Goal: Task Accomplishment & Management: Use online tool/utility

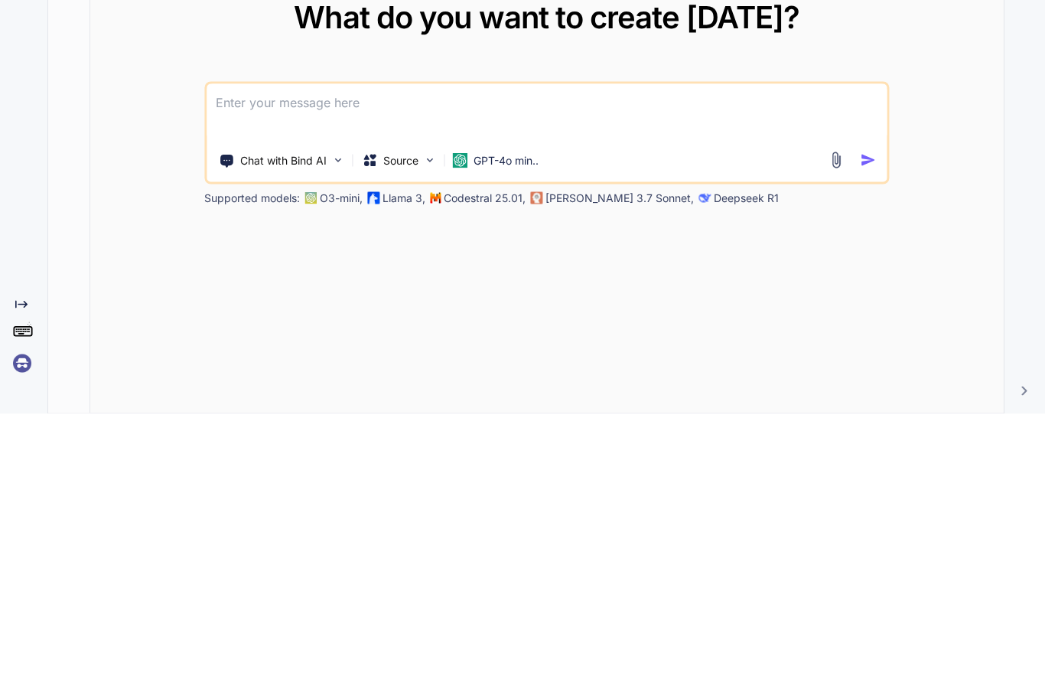
click at [277, 346] on textarea at bounding box center [547, 374] width 680 height 57
paste textarea
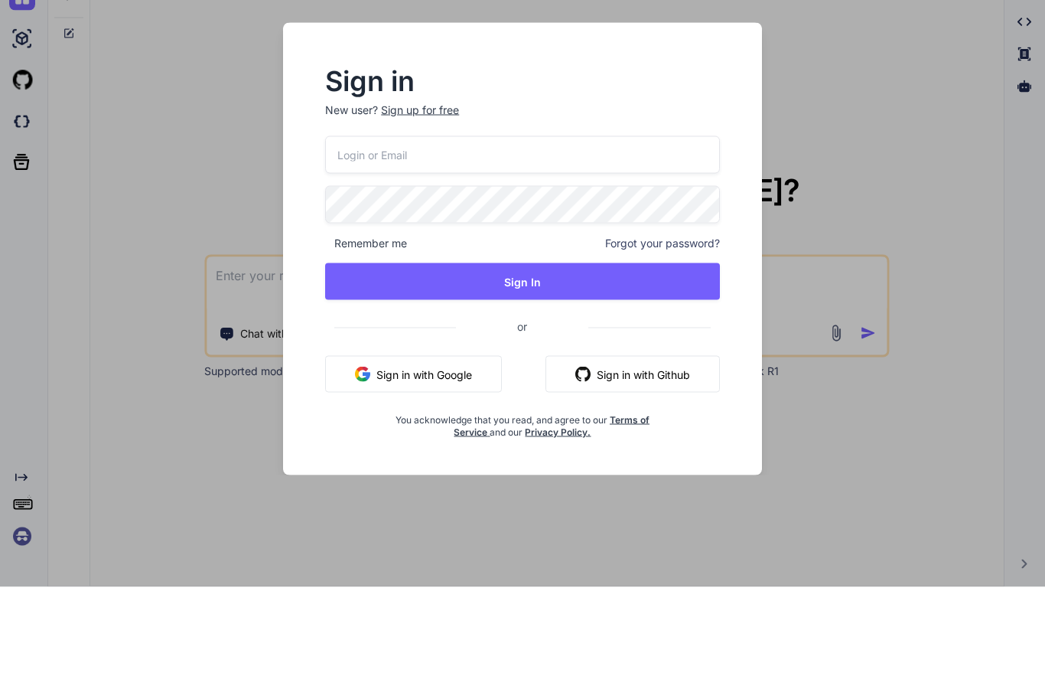
click at [508, 225] on input "email" at bounding box center [522, 243] width 395 height 37
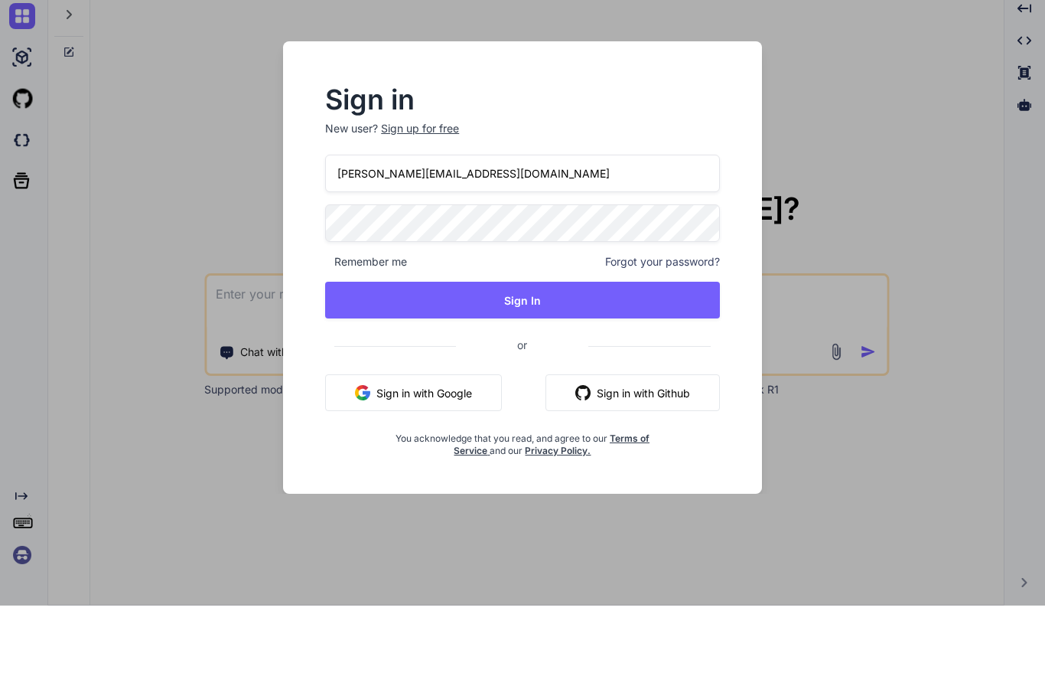
type input "[PERSON_NAME][EMAIL_ADDRESS][DOMAIN_NAME]"
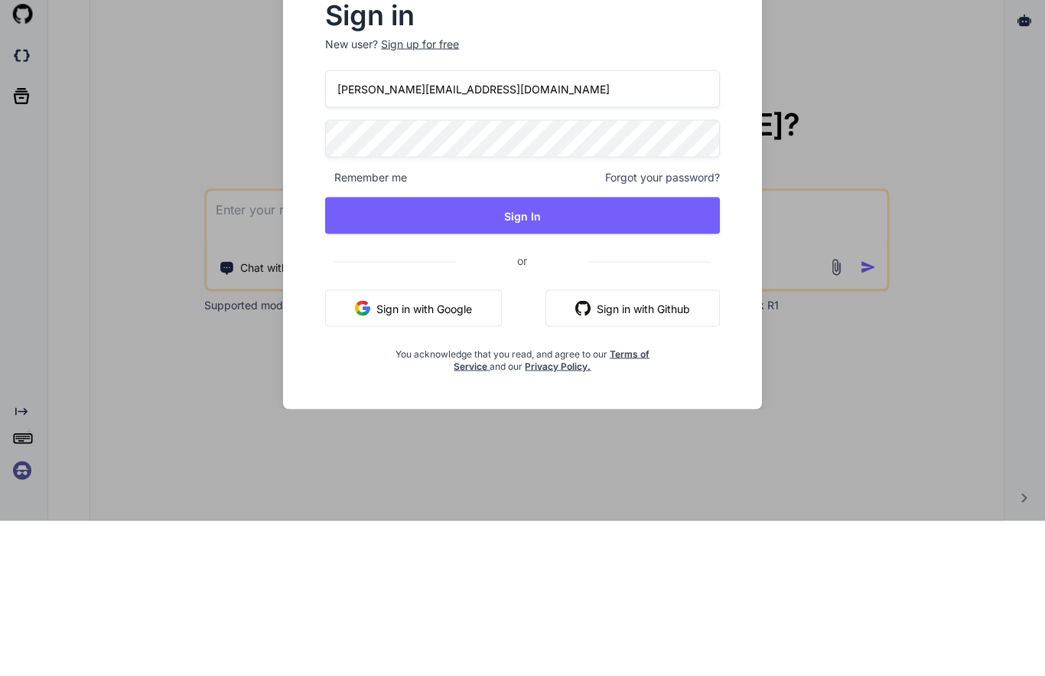
click at [516, 352] on button "Sign In" at bounding box center [522, 370] width 395 height 37
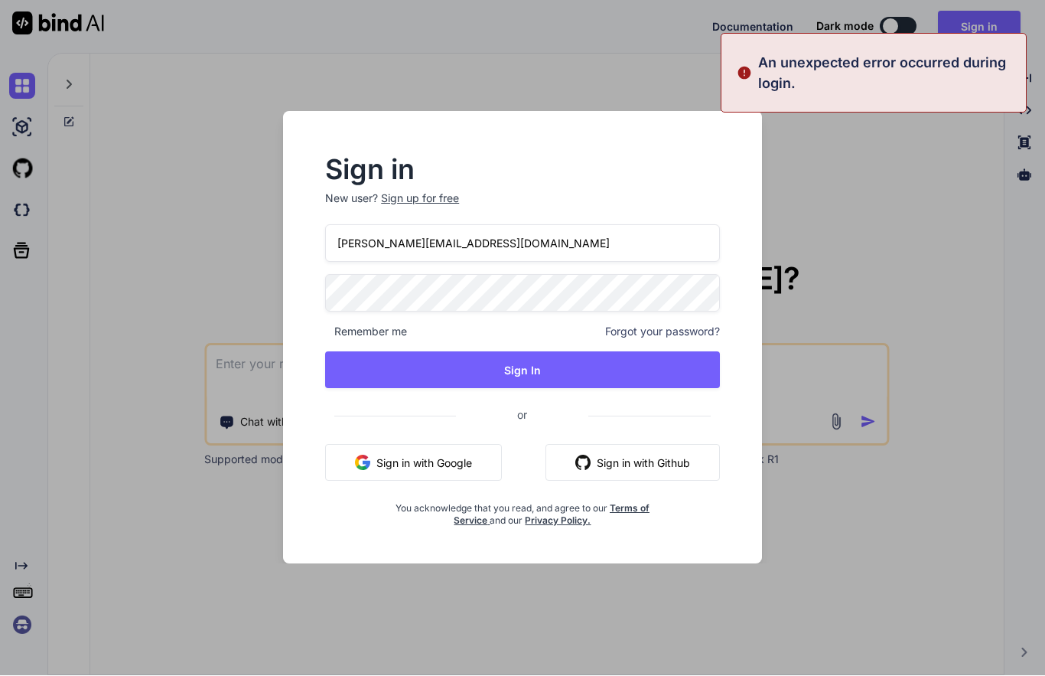
click at [377, 330] on span "Remember me" at bounding box center [366, 331] width 82 height 15
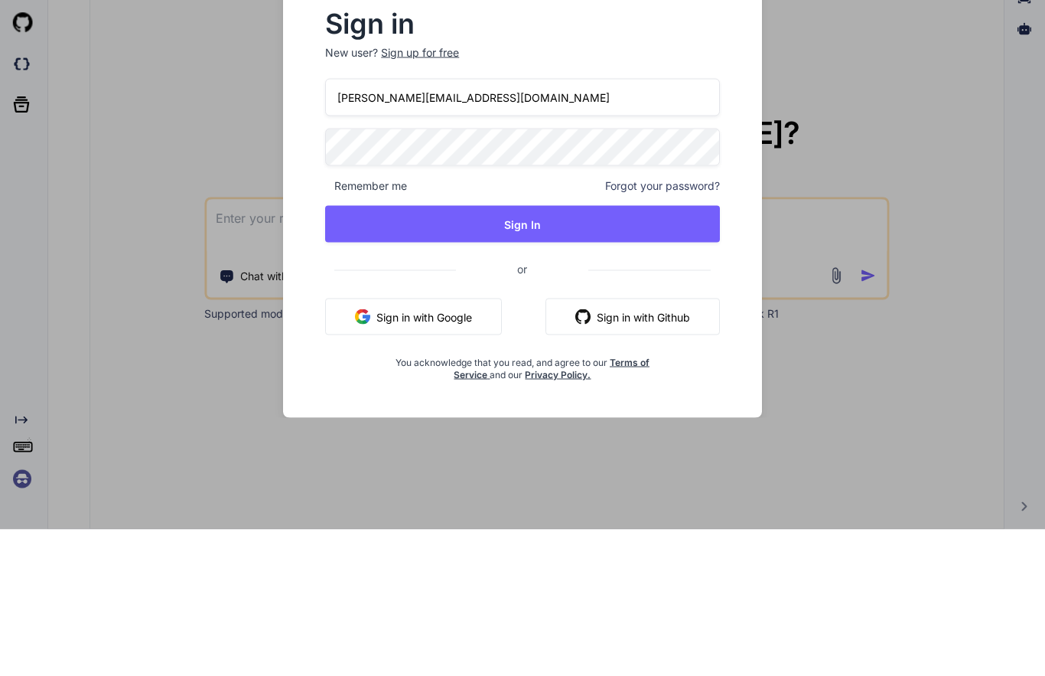
click at [518, 352] on button "Sign In" at bounding box center [522, 370] width 395 height 37
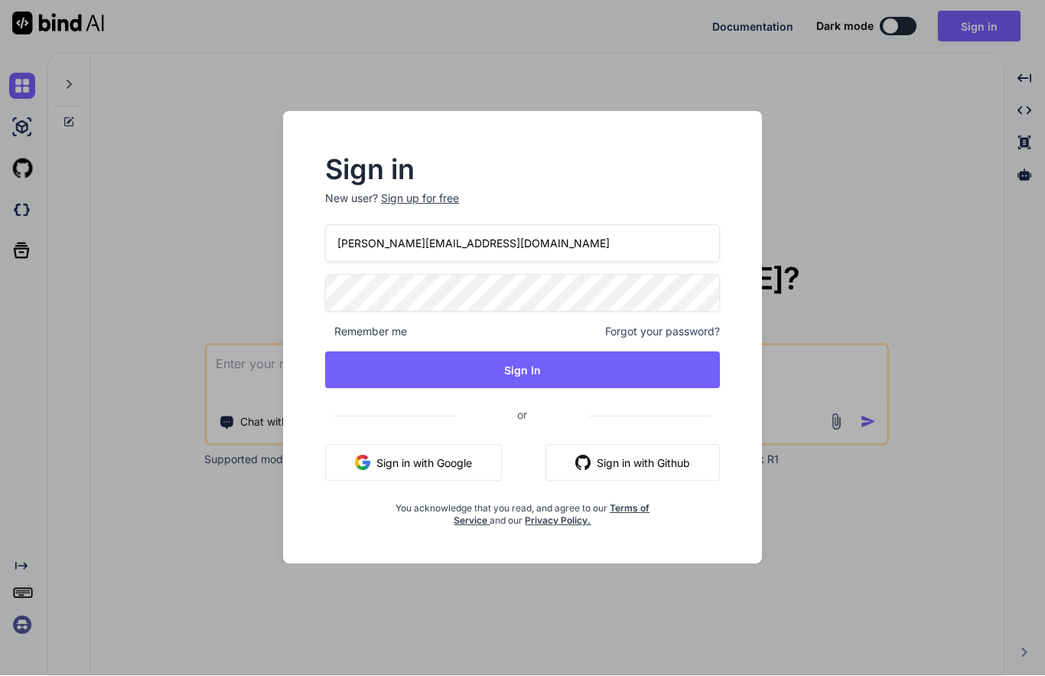
click at [474, 242] on input "[PERSON_NAME][EMAIL_ADDRESS][DOMAIN_NAME]" at bounding box center [522, 243] width 395 height 37
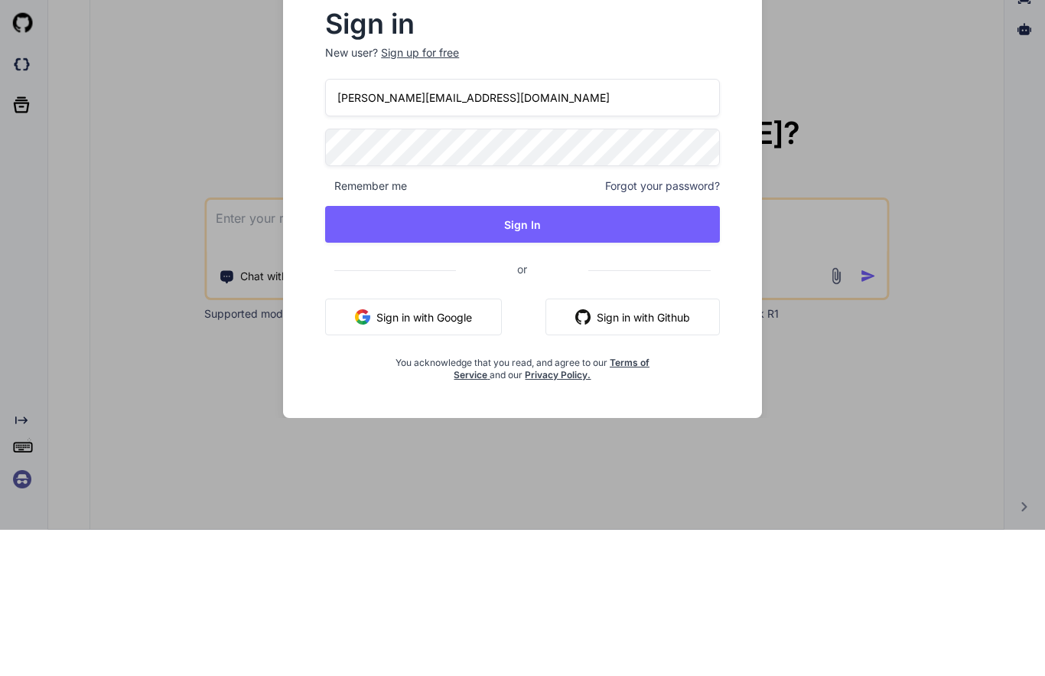
click at [526, 352] on button "Sign In" at bounding box center [522, 370] width 395 height 37
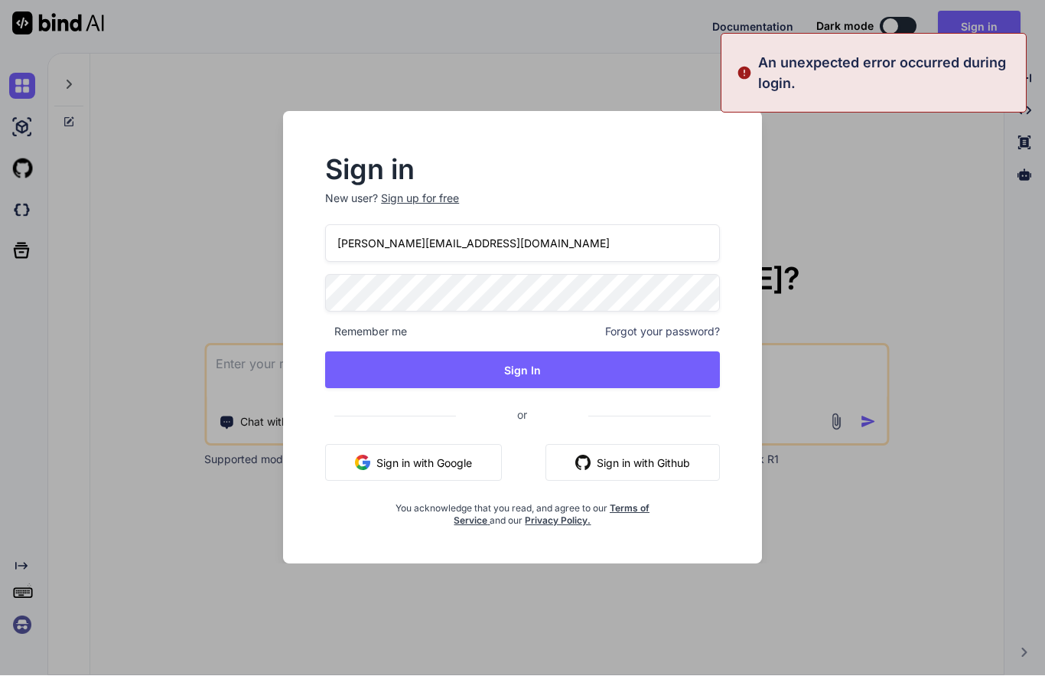
click at [924, 209] on div "Sign in New user? Sign up for free ron@leadpower.net Remember me Forgot your pa…" at bounding box center [522, 338] width 1045 height 676
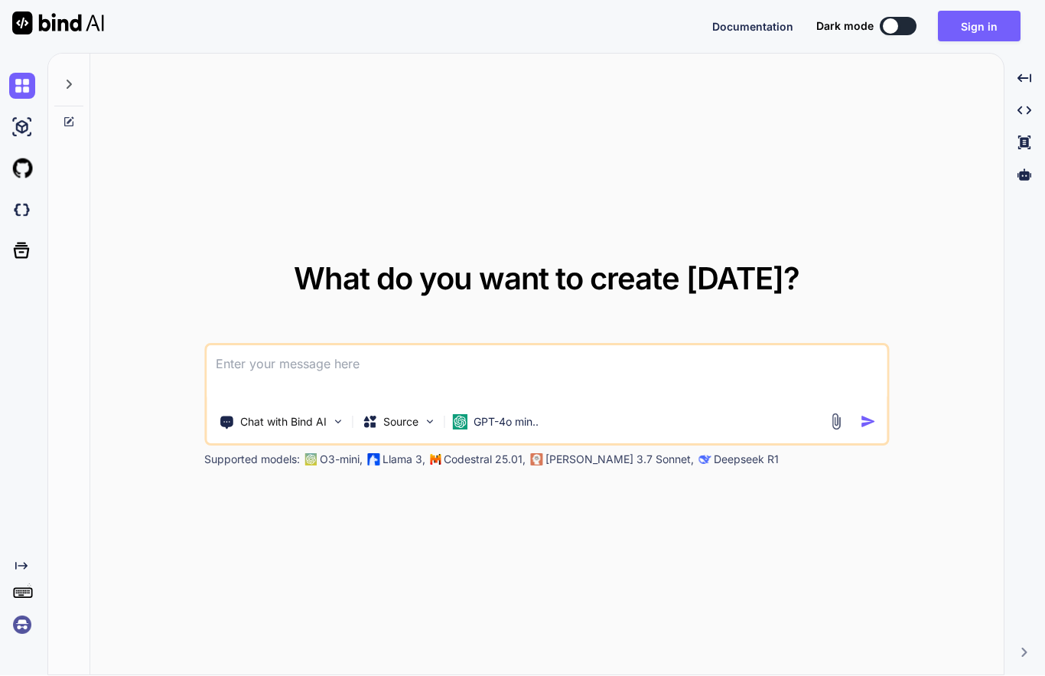
click at [352, 346] on textarea at bounding box center [547, 374] width 680 height 57
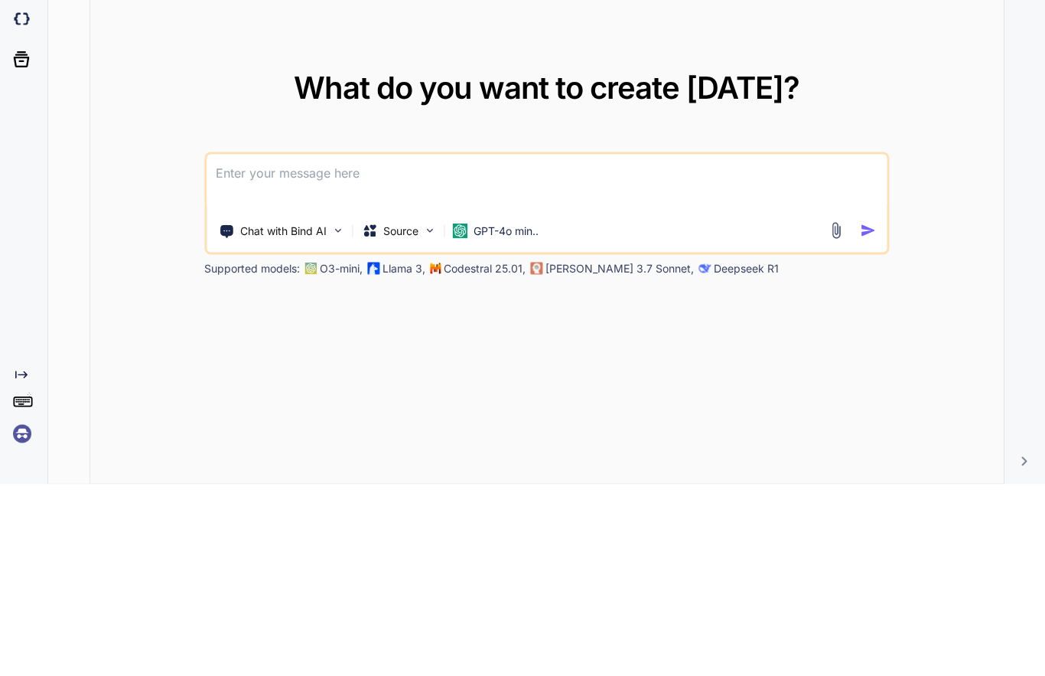
click at [311, 346] on textarea at bounding box center [547, 374] width 680 height 57
paste textarea
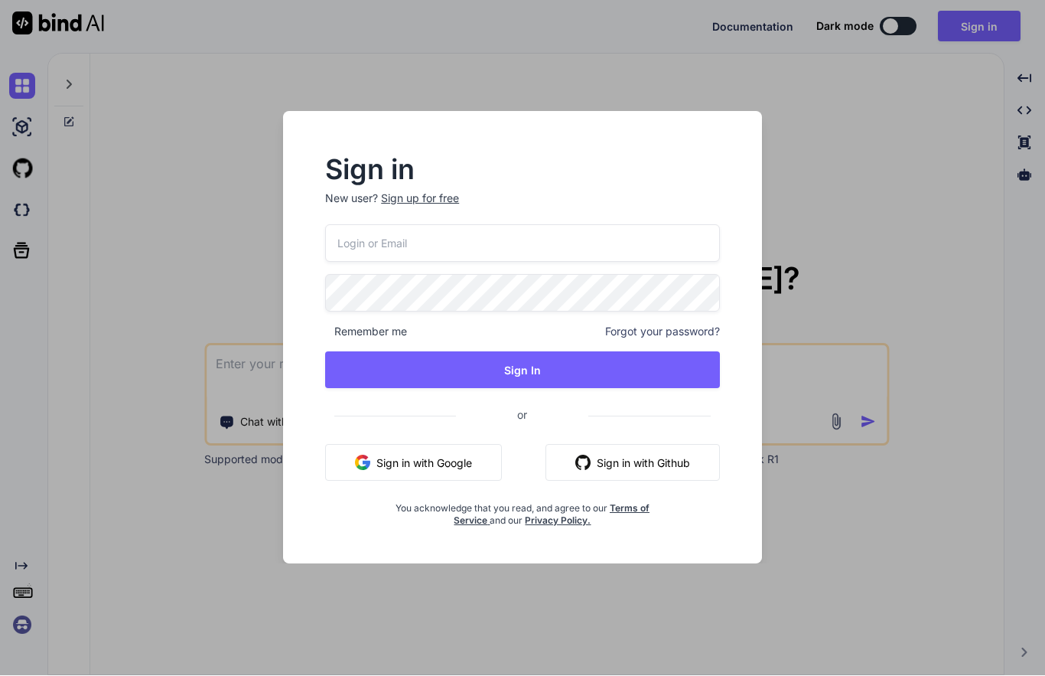
click at [474, 242] on input "email" at bounding box center [522, 243] width 395 height 37
click at [409, 203] on p "New user? Sign up for free" at bounding box center [522, 208] width 395 height 34
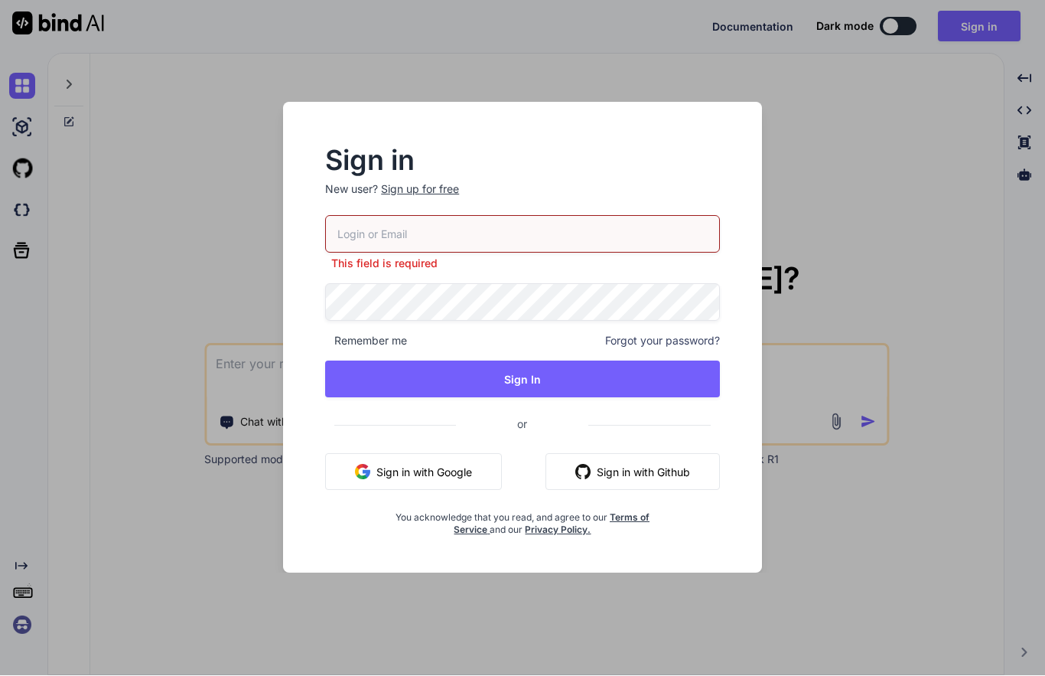
click at [431, 187] on div "Sign up for free" at bounding box center [420, 189] width 78 height 15
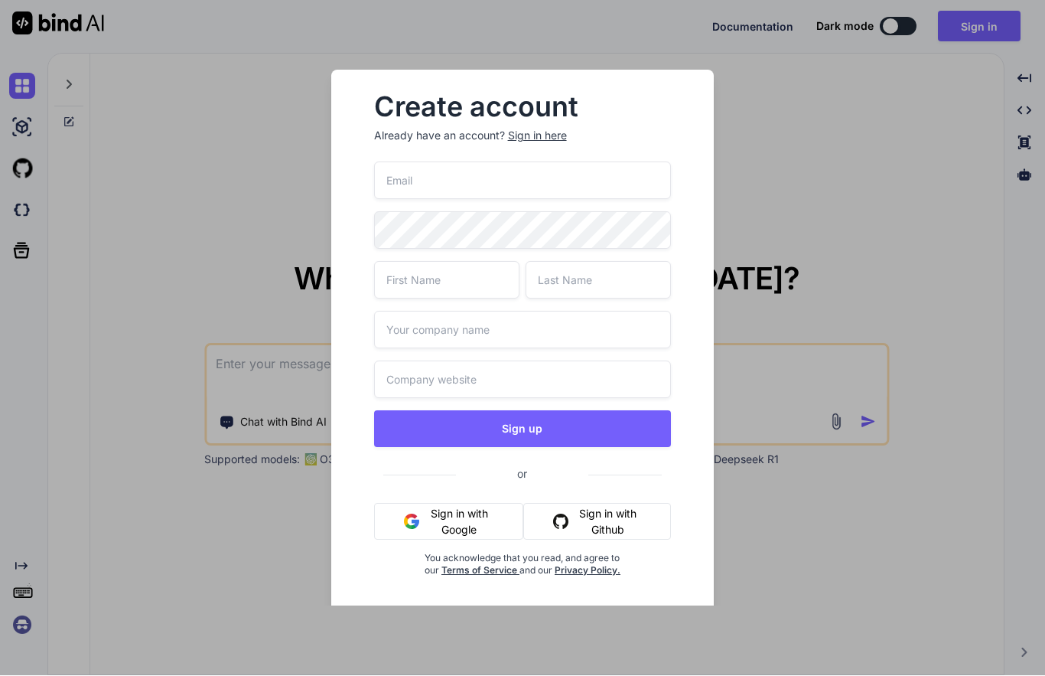
click at [462, 177] on input "email" at bounding box center [523, 180] width 298 height 37
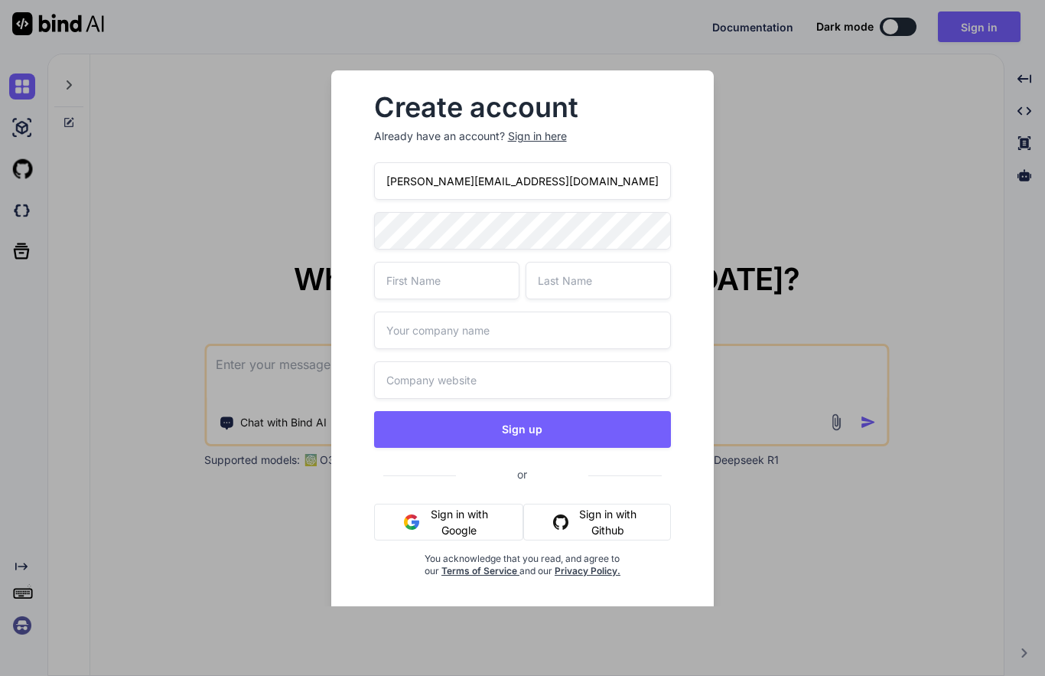
type input "[PERSON_NAME][EMAIL_ADDRESS][DOMAIN_NAME]"
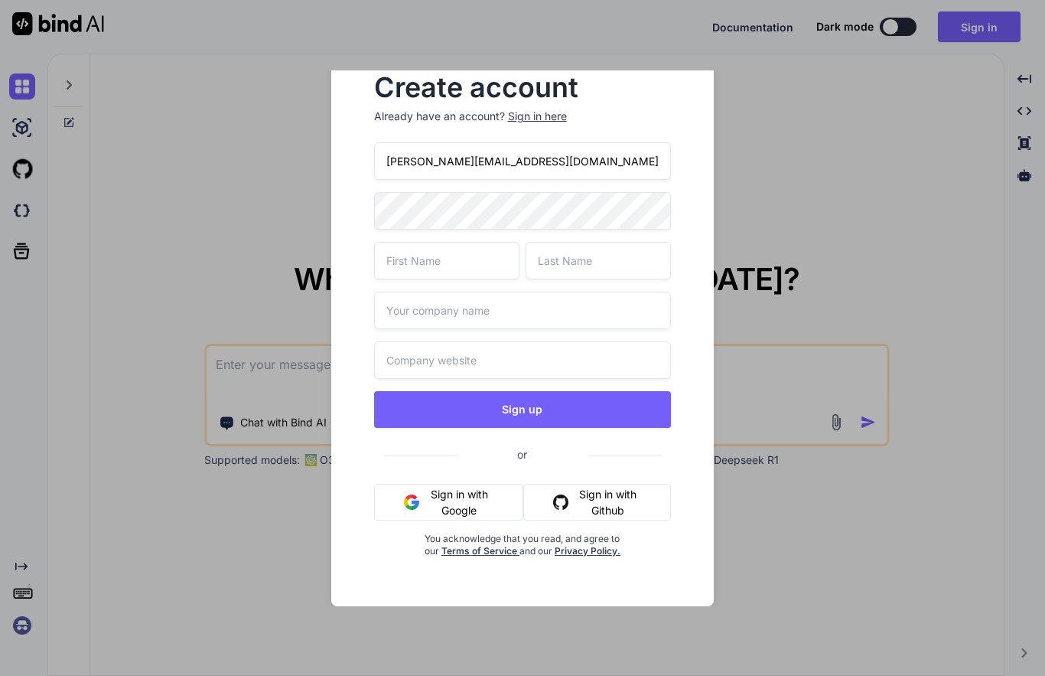
scroll to position [20, 0]
click at [470, 253] on input "text" at bounding box center [446, 260] width 145 height 37
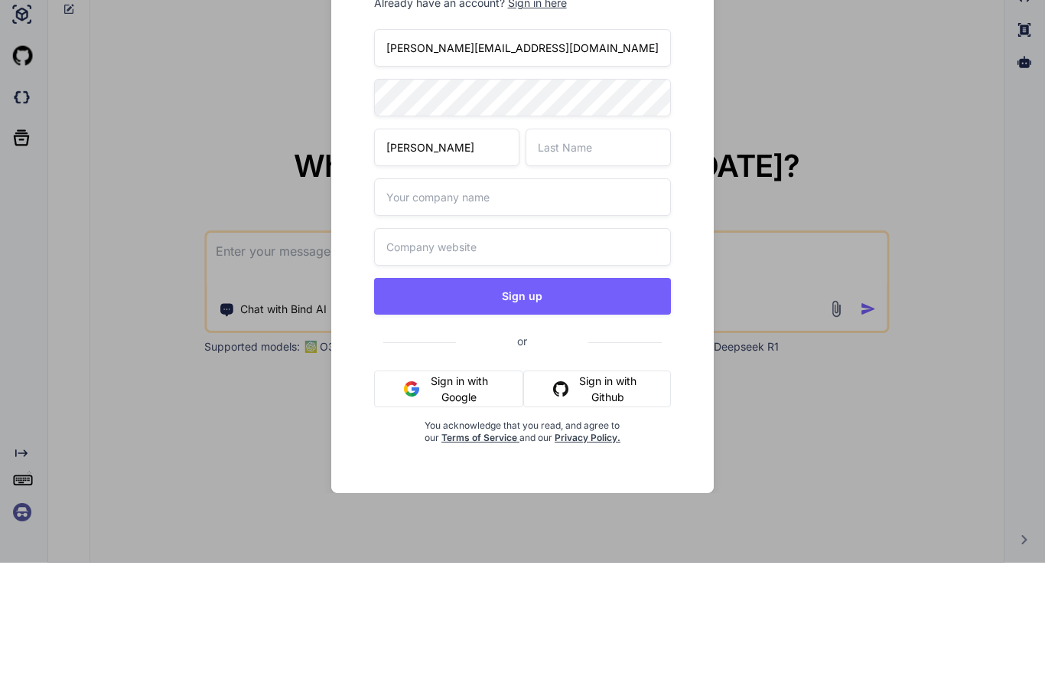
type input "Ron"
click at [621, 242] on input "text" at bounding box center [598, 260] width 145 height 37
type input "Malezis"
click at [529, 291] on input "text" at bounding box center [523, 309] width 298 height 37
type input "Leadpower"
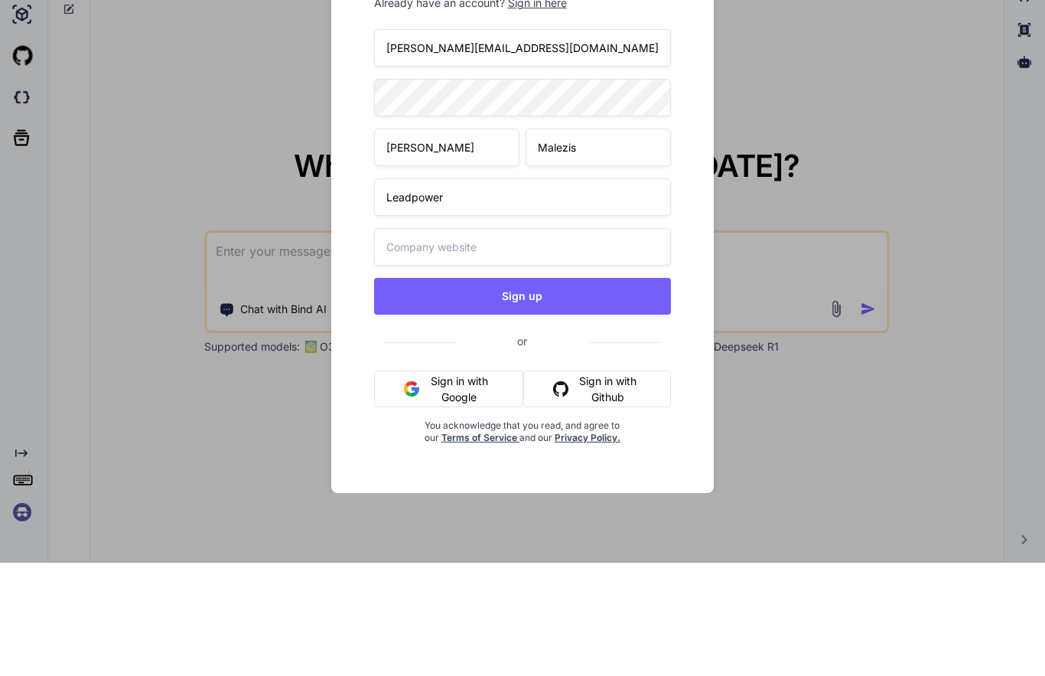
click at [518, 341] on input "text" at bounding box center [523, 359] width 298 height 37
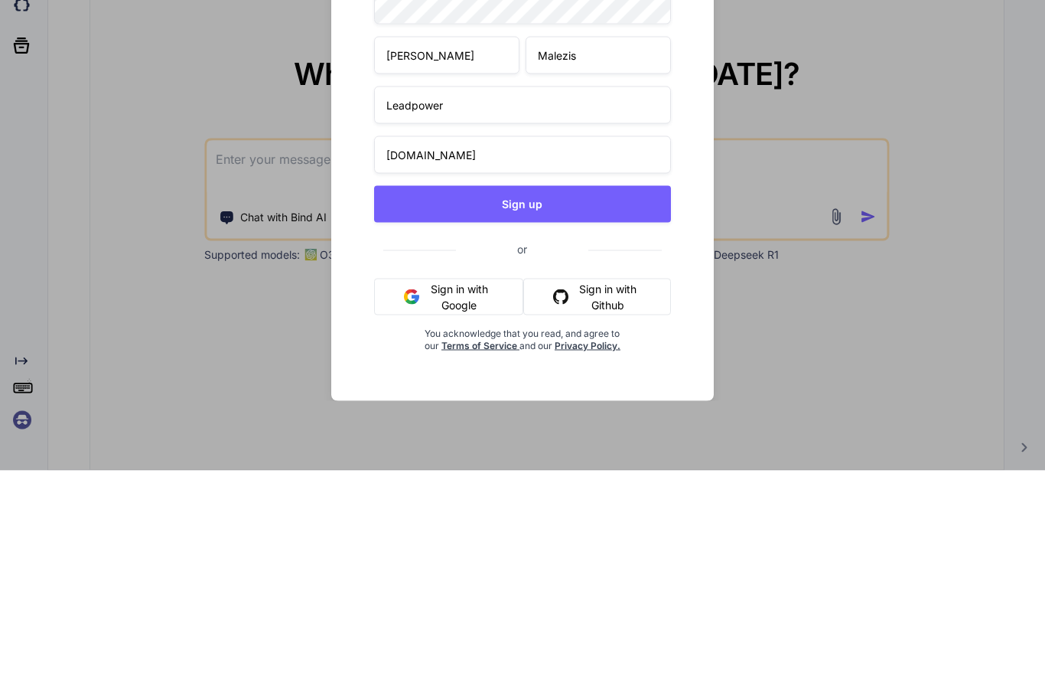
type input "Leadpower.net"
click at [545, 391] on button "Sign up" at bounding box center [523, 409] width 298 height 37
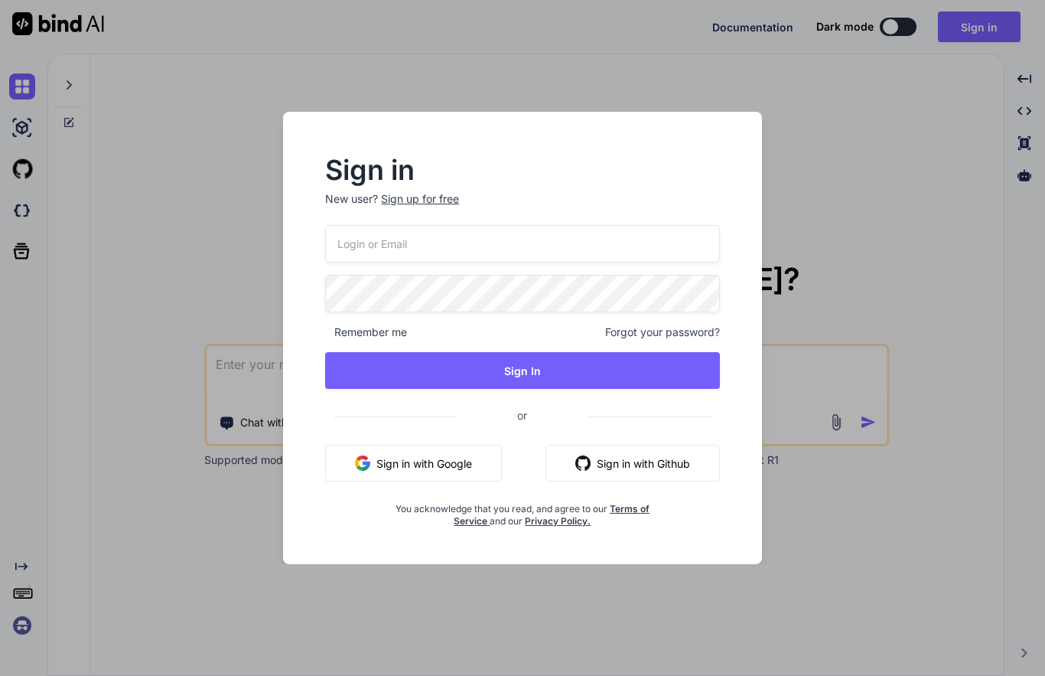
click at [439, 244] on input "email" at bounding box center [522, 243] width 395 height 37
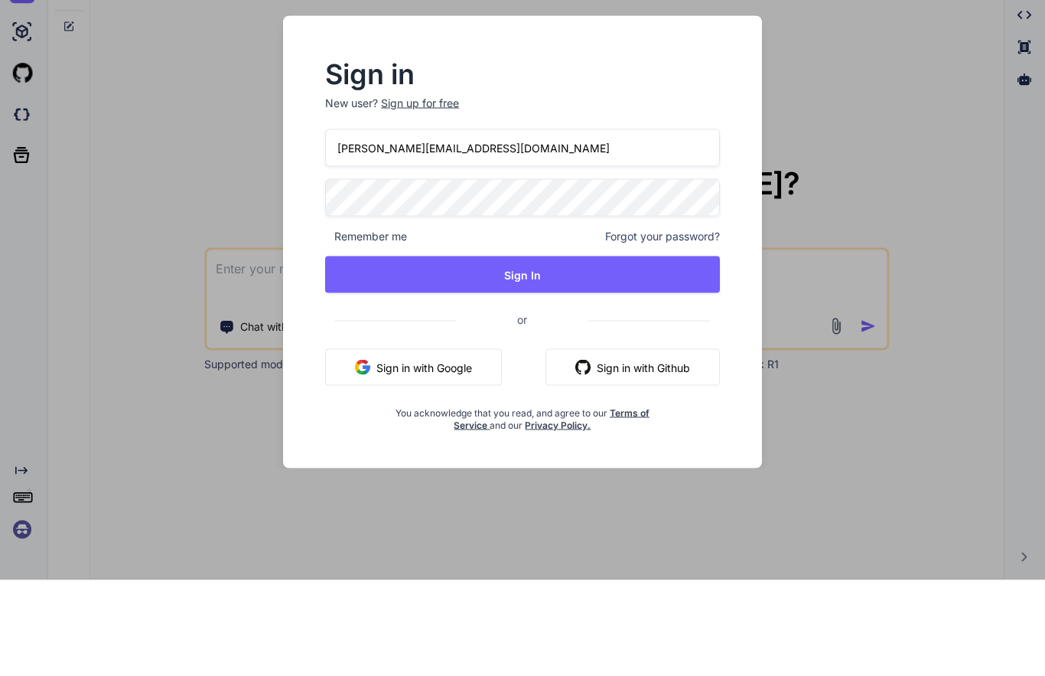
type input "[PERSON_NAME][EMAIL_ADDRESS][DOMAIN_NAME]"
click at [537, 352] on button "Sign In" at bounding box center [522, 370] width 395 height 37
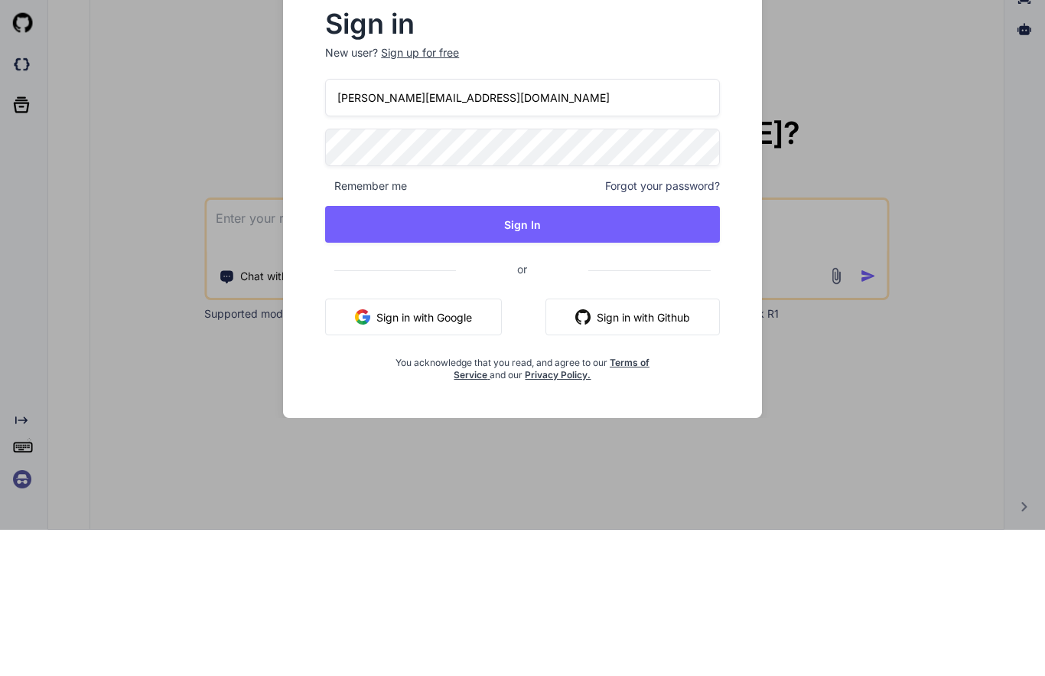
click at [523, 352] on button "Sign In" at bounding box center [522, 370] width 395 height 37
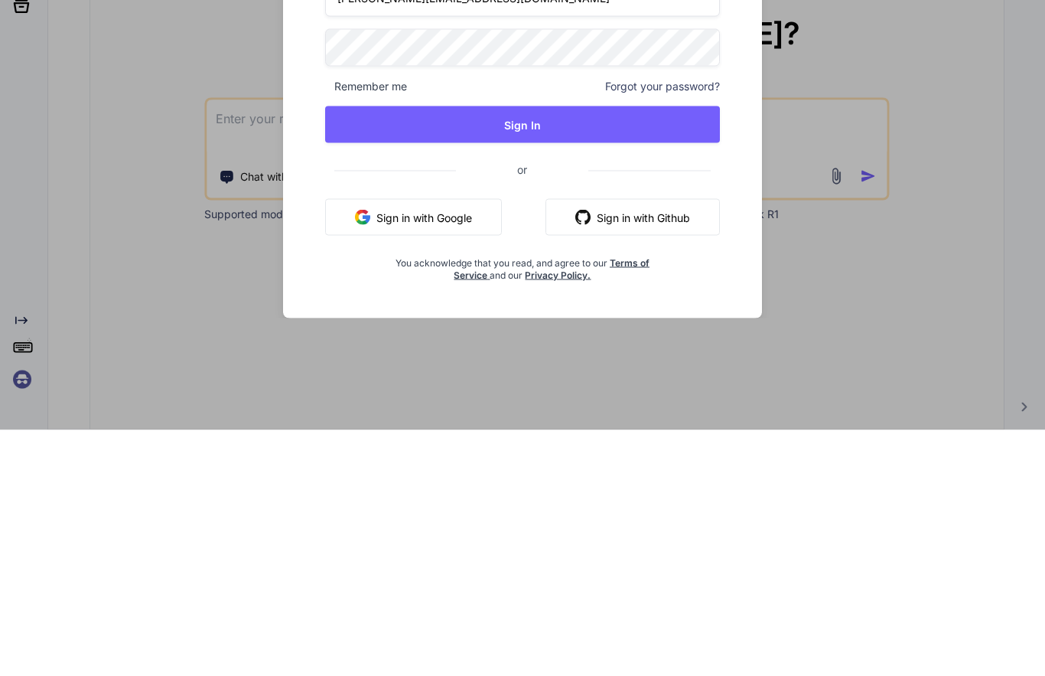
click at [470, 444] on button "Sign in with Google" at bounding box center [413, 462] width 177 height 37
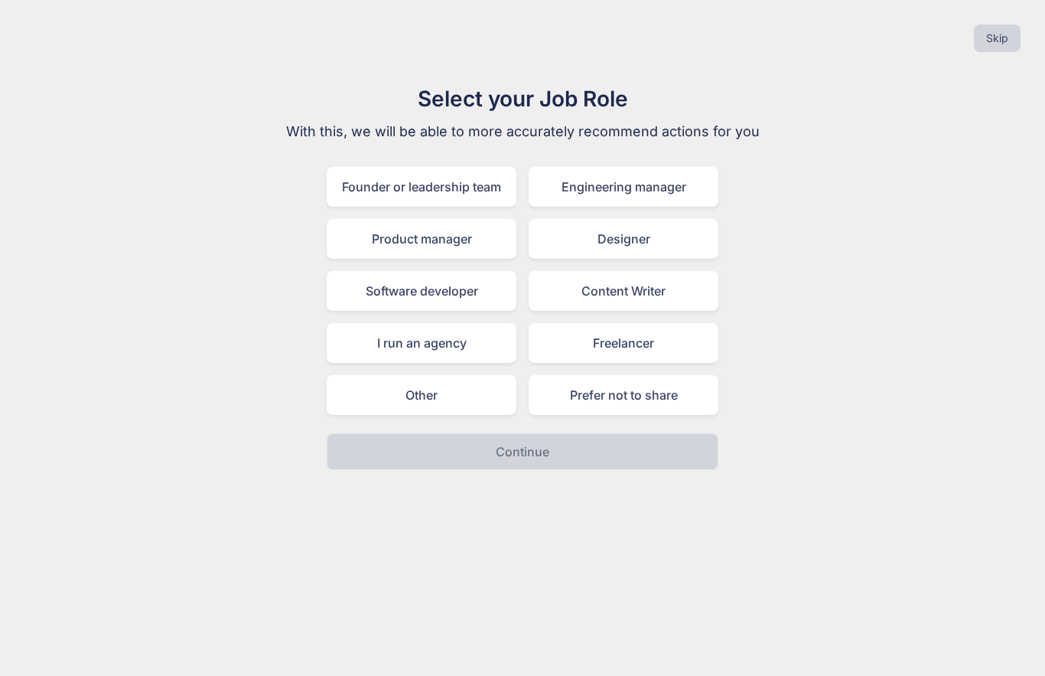
click at [465, 191] on div "Founder or leadership team" at bounding box center [422, 187] width 190 height 40
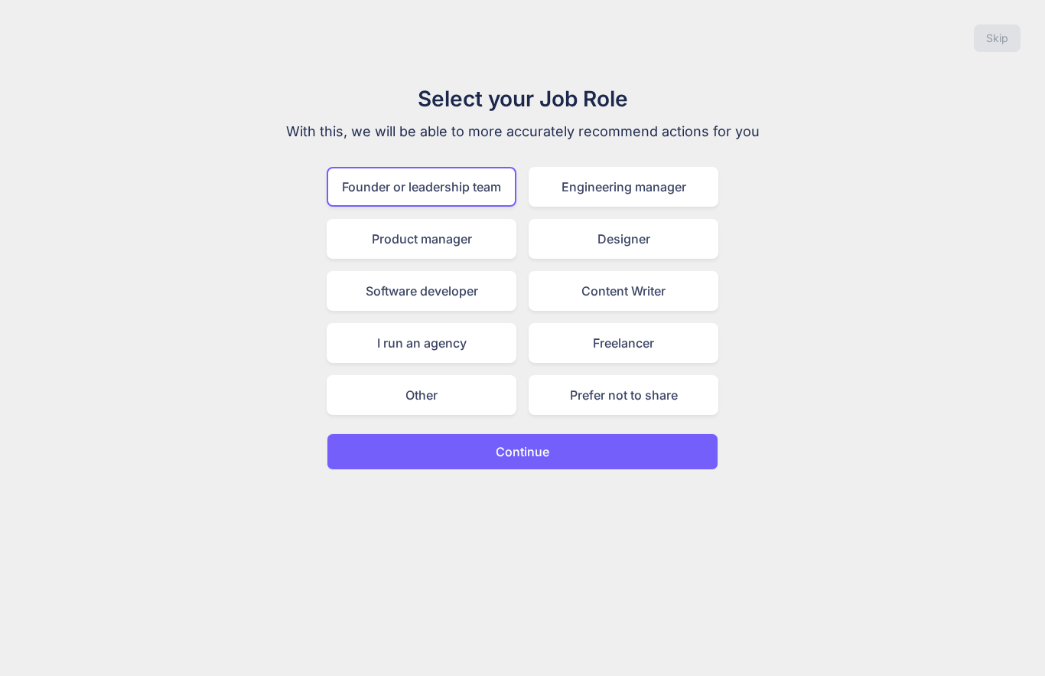
click at [620, 240] on div "Designer" at bounding box center [624, 239] width 190 height 40
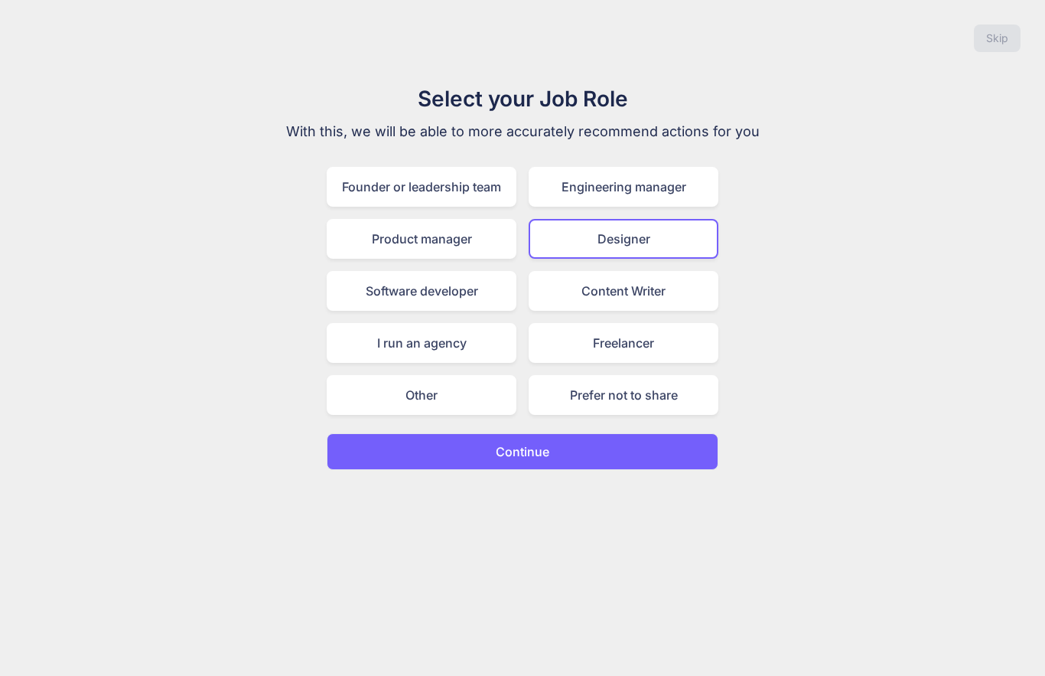
click at [539, 444] on p "Continue" at bounding box center [523, 451] width 54 height 18
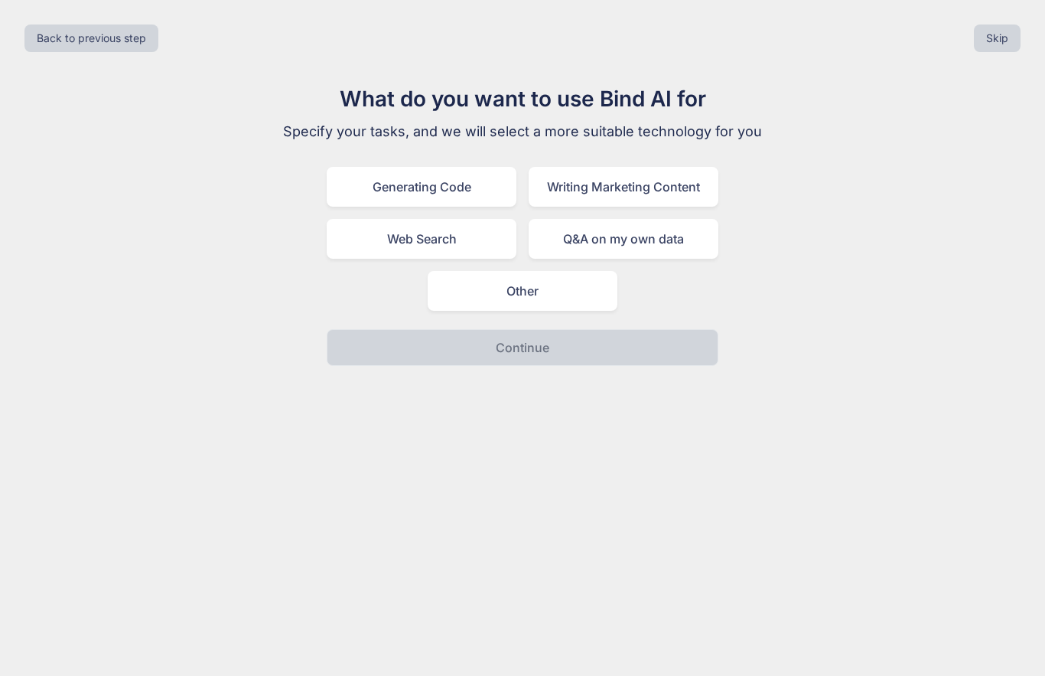
click at [462, 232] on div "Web Search" at bounding box center [422, 239] width 190 height 40
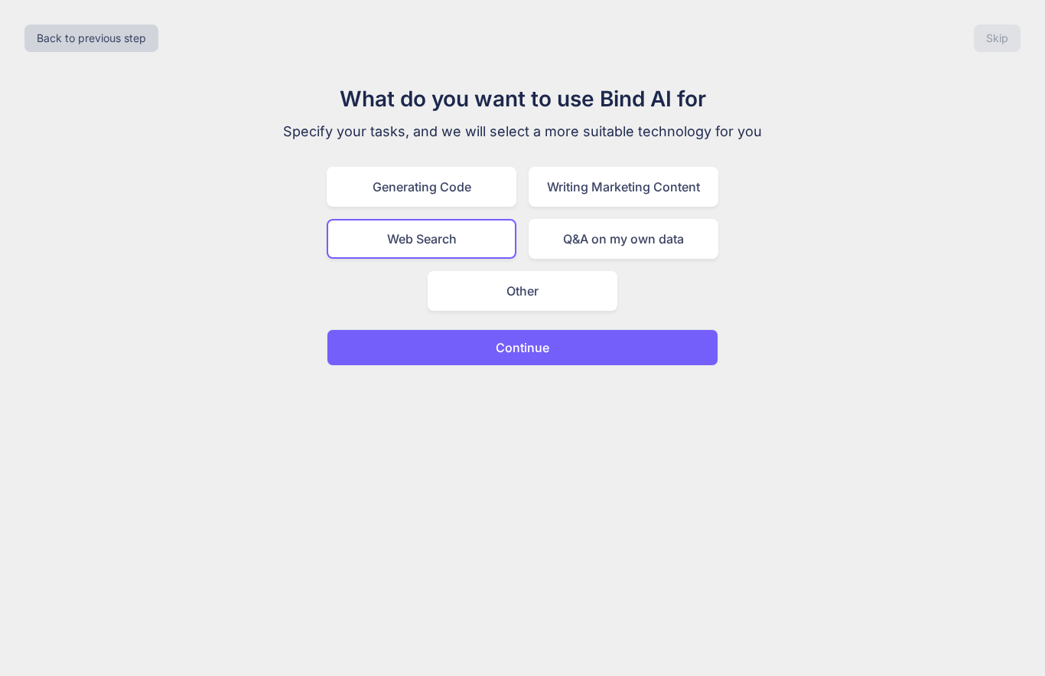
click at [534, 343] on p "Continue" at bounding box center [523, 347] width 54 height 18
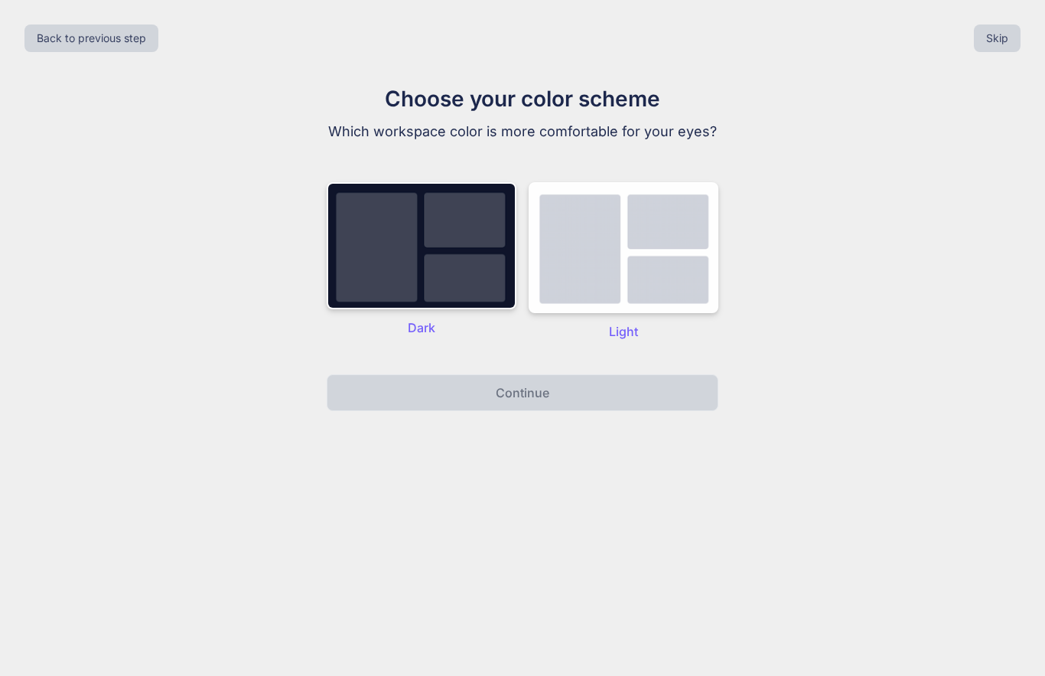
click at [650, 259] on img at bounding box center [624, 247] width 190 height 131
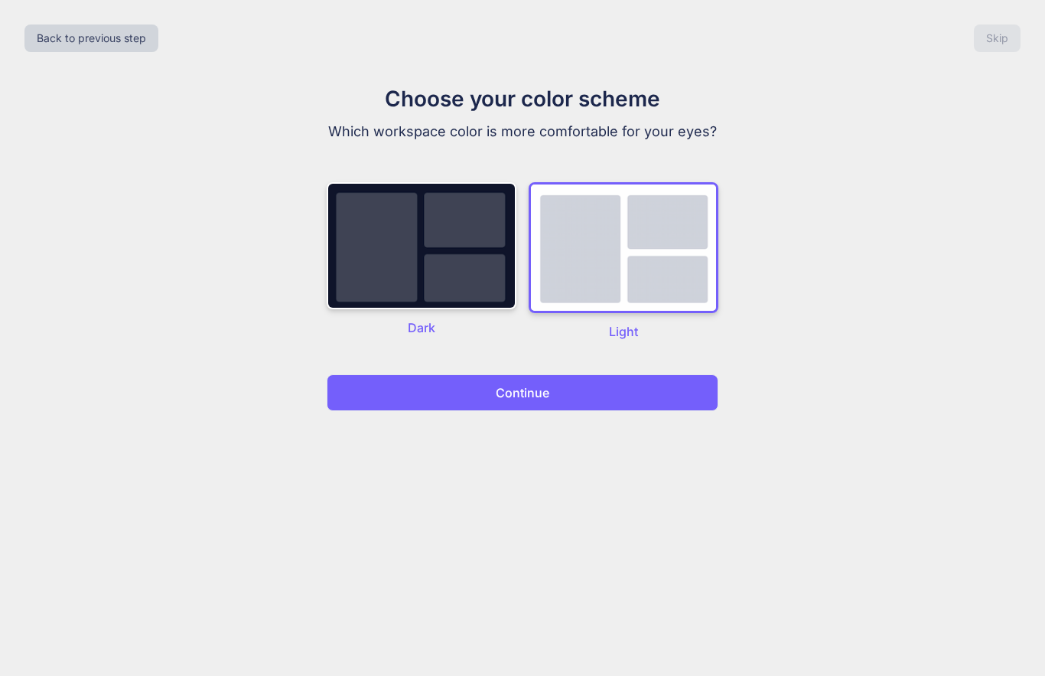
click at [568, 387] on button "Continue" at bounding box center [523, 392] width 392 height 37
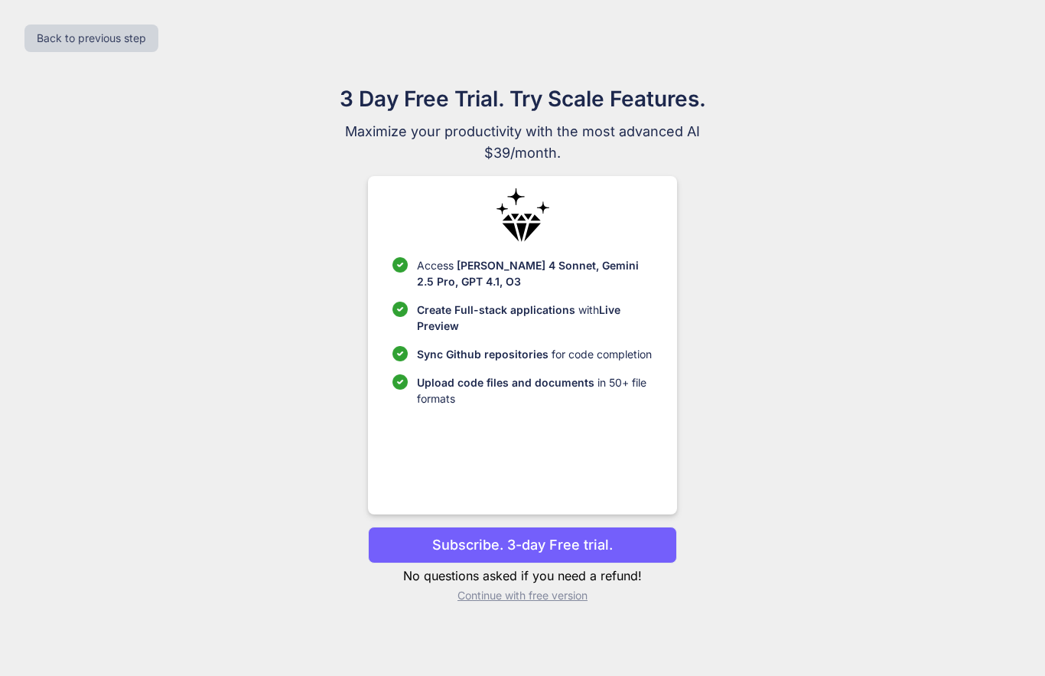
scroll to position [55, 0]
click at [545, 588] on p "Continue with free version" at bounding box center [522, 595] width 308 height 15
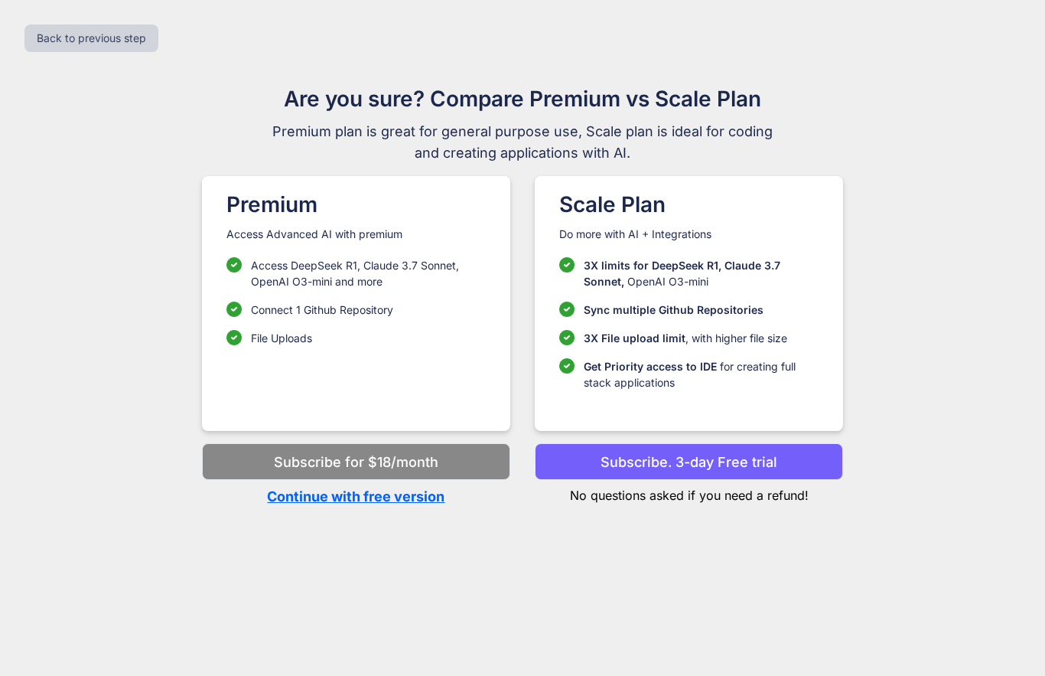
click at [385, 486] on p "Continue with free version" at bounding box center [356, 496] width 308 height 21
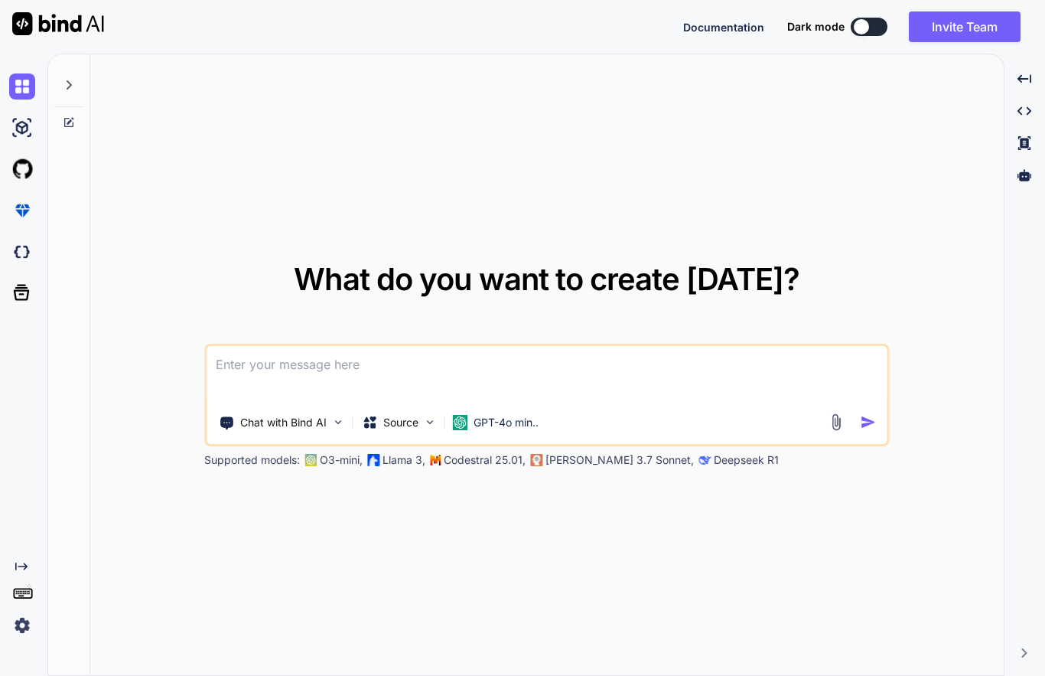
click at [348, 394] on textarea at bounding box center [547, 374] width 680 height 57
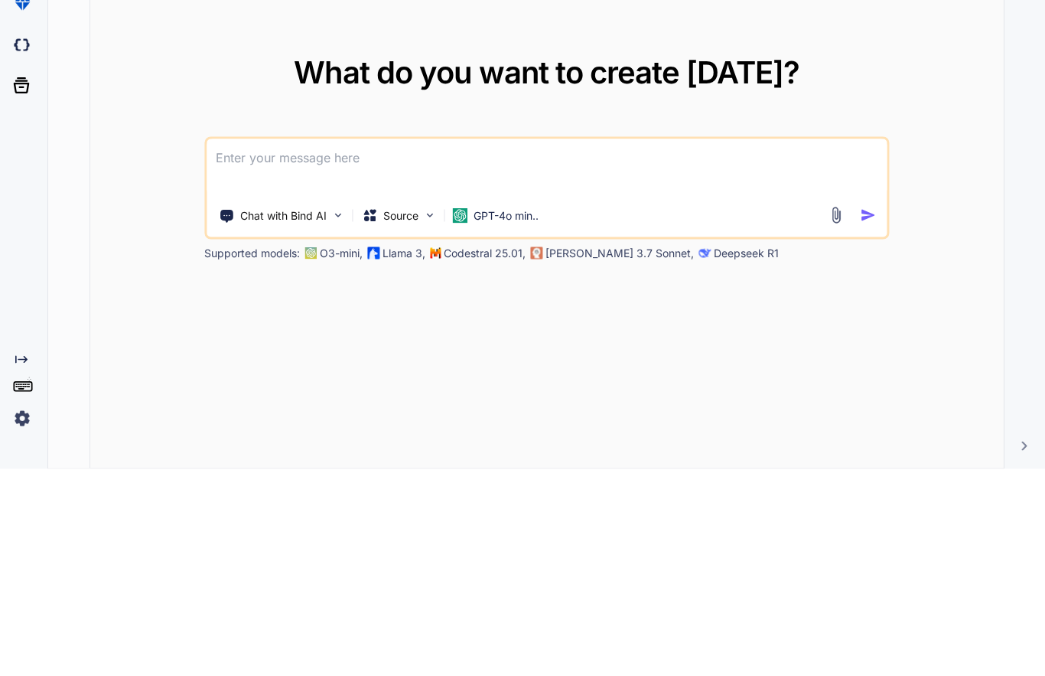
click at [321, 346] on textarea at bounding box center [547, 374] width 680 height 57
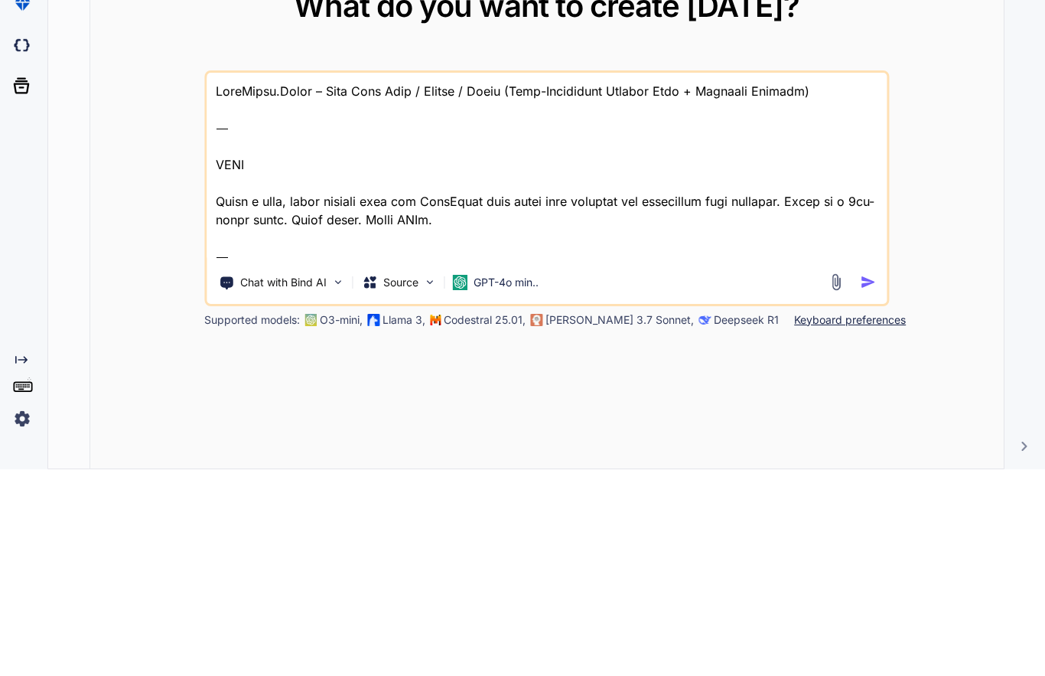
scroll to position [2776, 0]
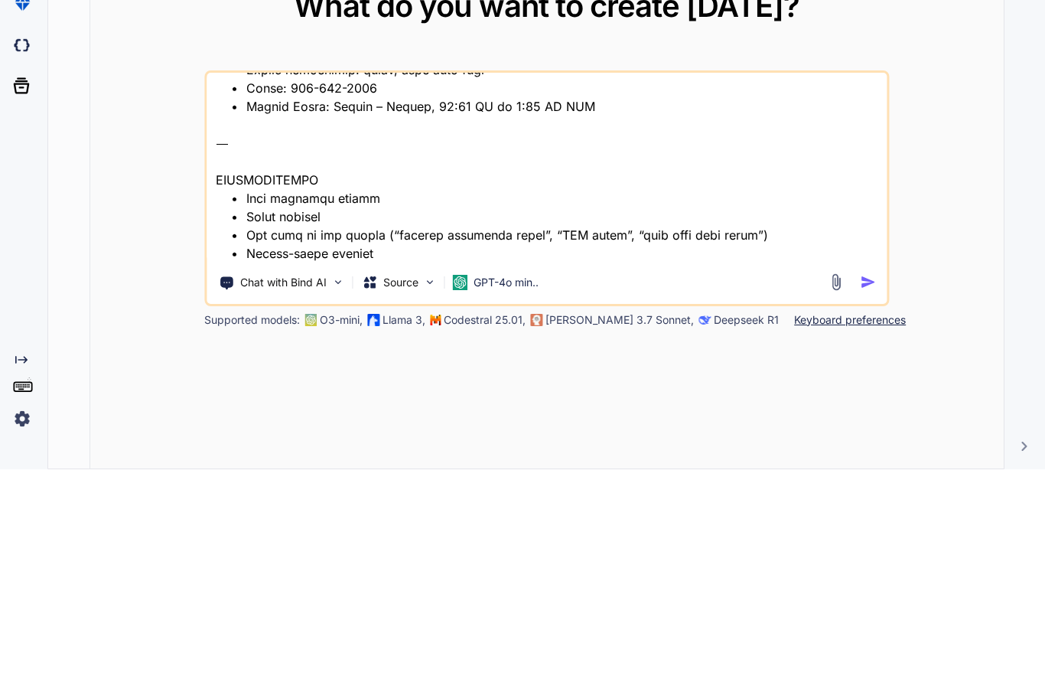
type textarea "LoreMipsu.Dolor – Sita Cons Adip / Elitse / Doeiu (Temp-Incididunt Utlabor Etdo…"
click at [870, 480] on img "button" at bounding box center [868, 488] width 16 height 16
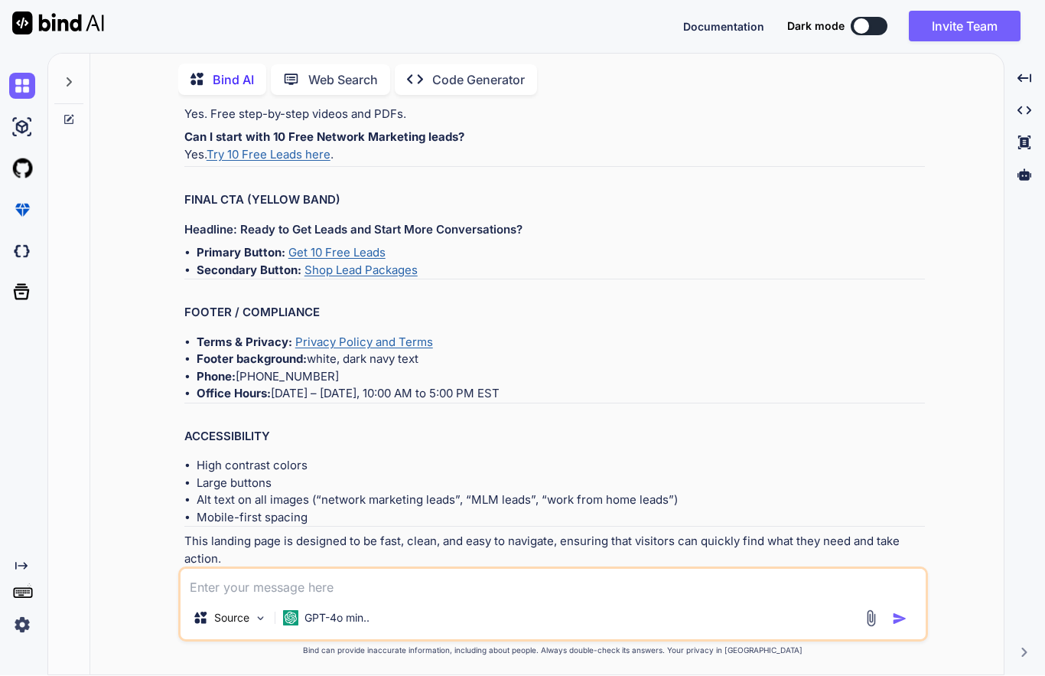
scroll to position [2447, 0]
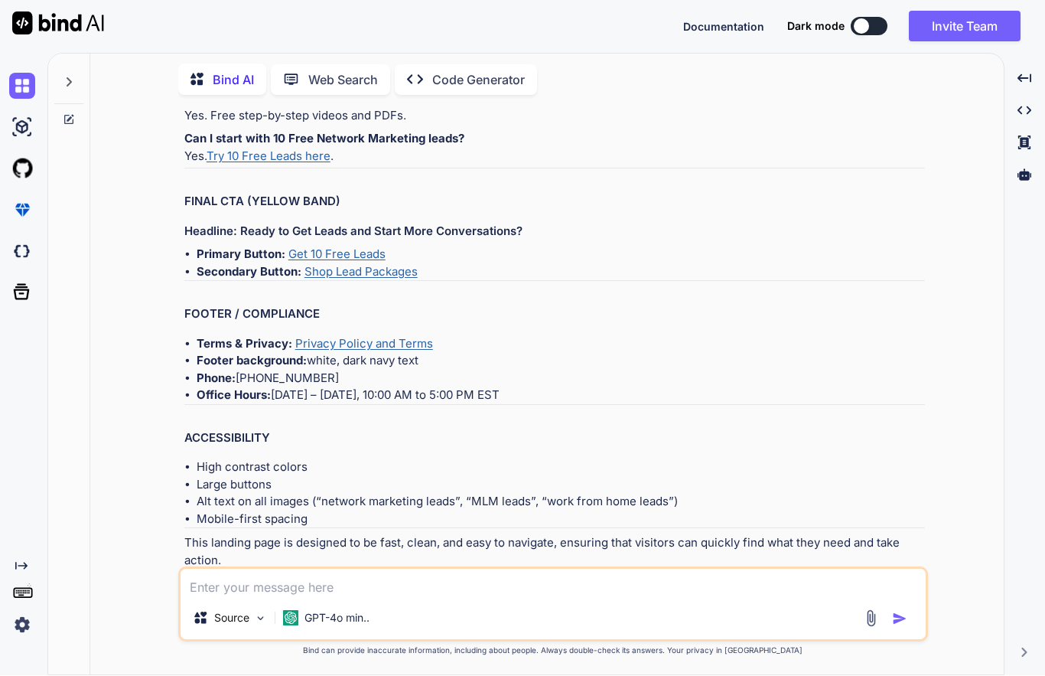
click at [248, 581] on p "Open in Editor" at bounding box center [233, 588] width 73 height 15
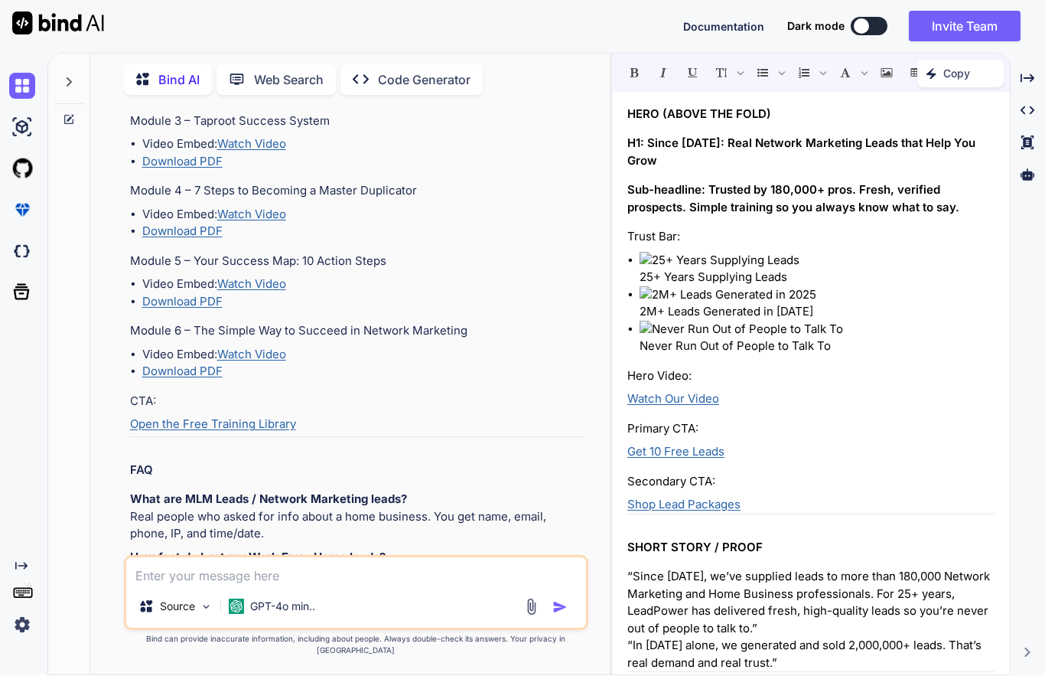
scroll to position [214, 0]
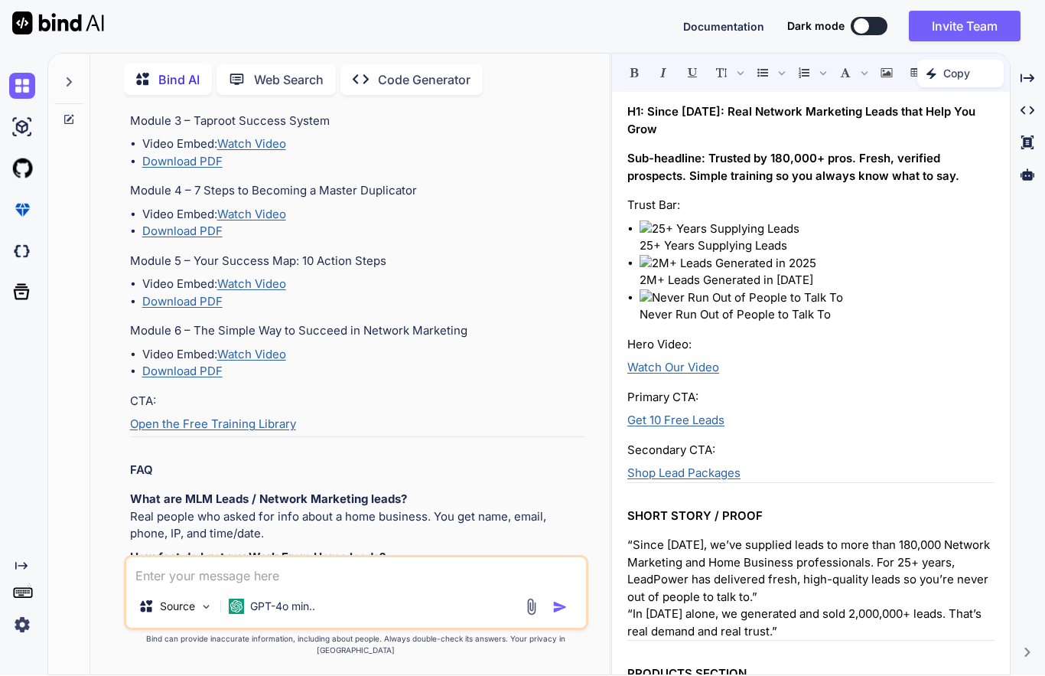
click at [914, 537] on p "“Since [DATE], we’ve supplied leads to more than 180,000 Network Marketing and …" at bounding box center [810, 571] width 367 height 69
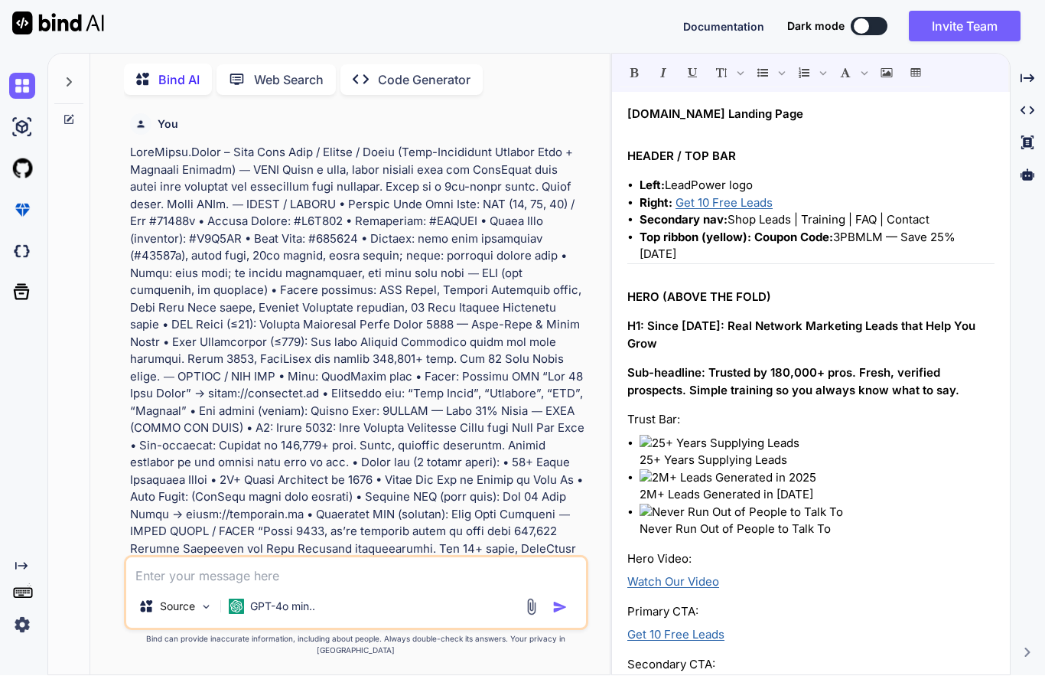
scroll to position [0, 0]
click at [30, 90] on img at bounding box center [22, 86] width 26 height 26
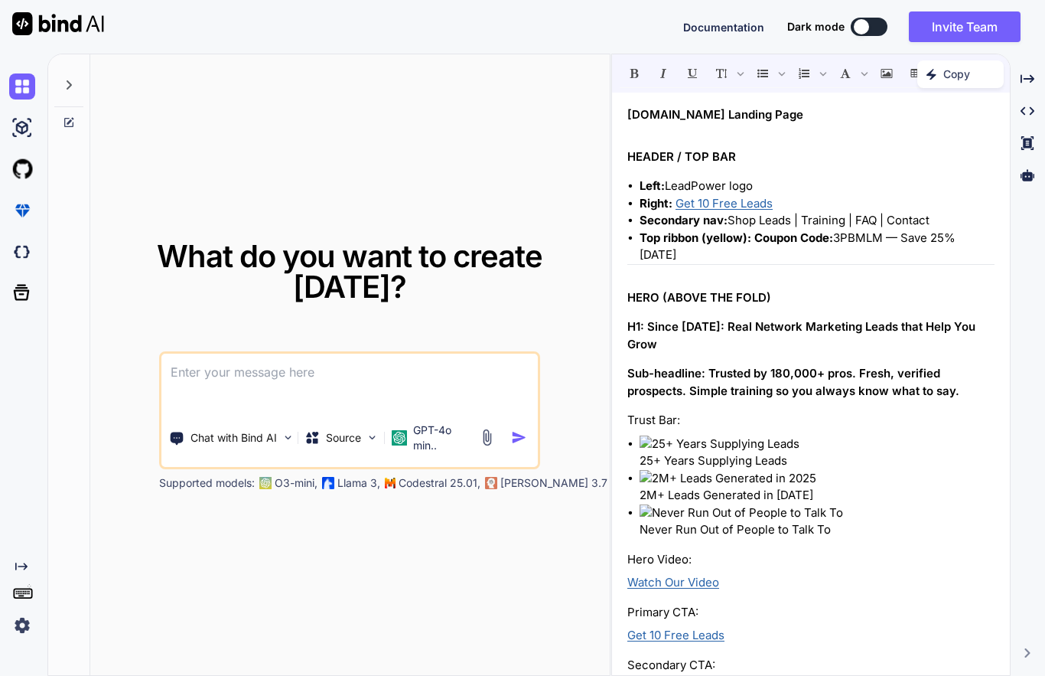
click at [321, 405] on textarea at bounding box center [349, 381] width 376 height 57
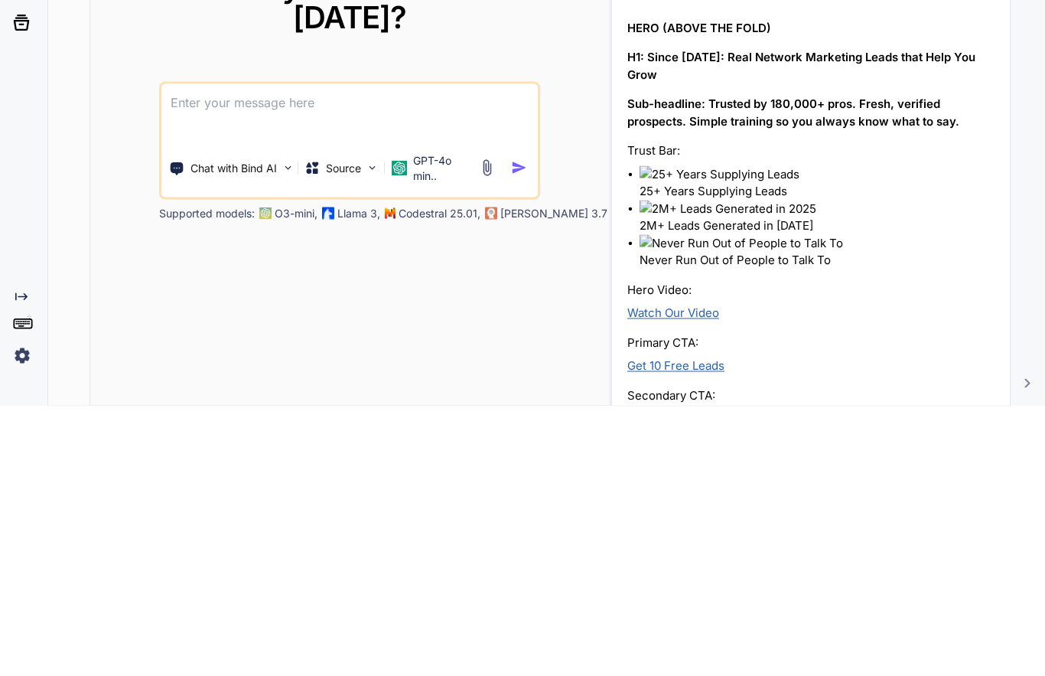
click at [272, 353] on textarea at bounding box center [349, 381] width 376 height 57
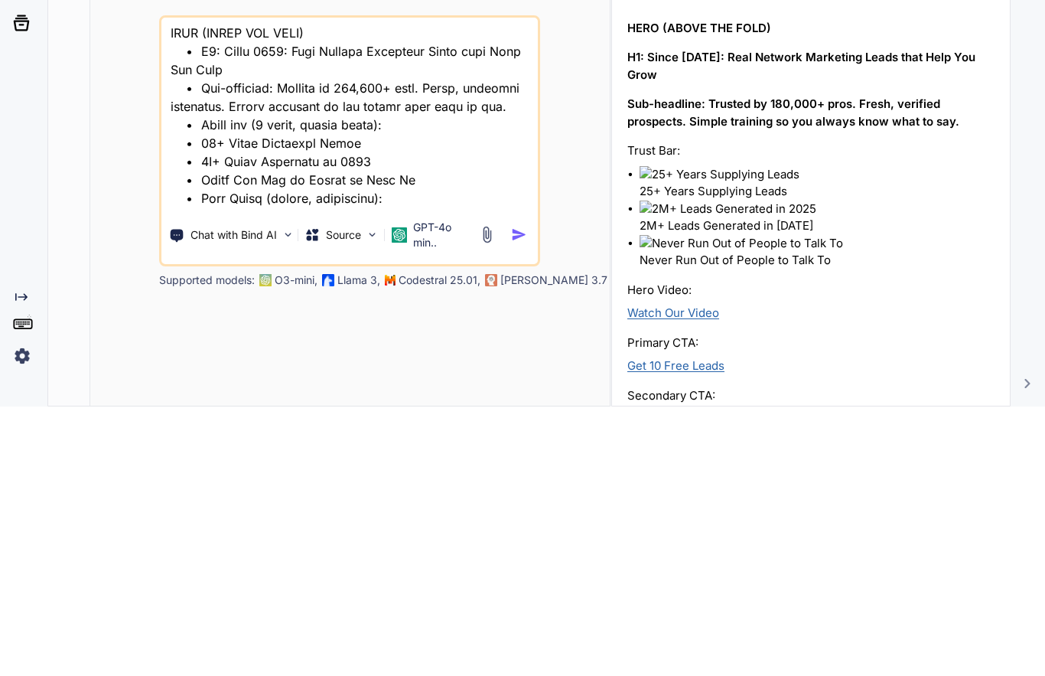
type textarea "Loremip Dolors: AmetConse.Adipi – Elit Sedd Eius / Tempor / Incid (Utla-Etdolor…"
click at [521, 496] on img "button" at bounding box center [519, 504] width 16 height 16
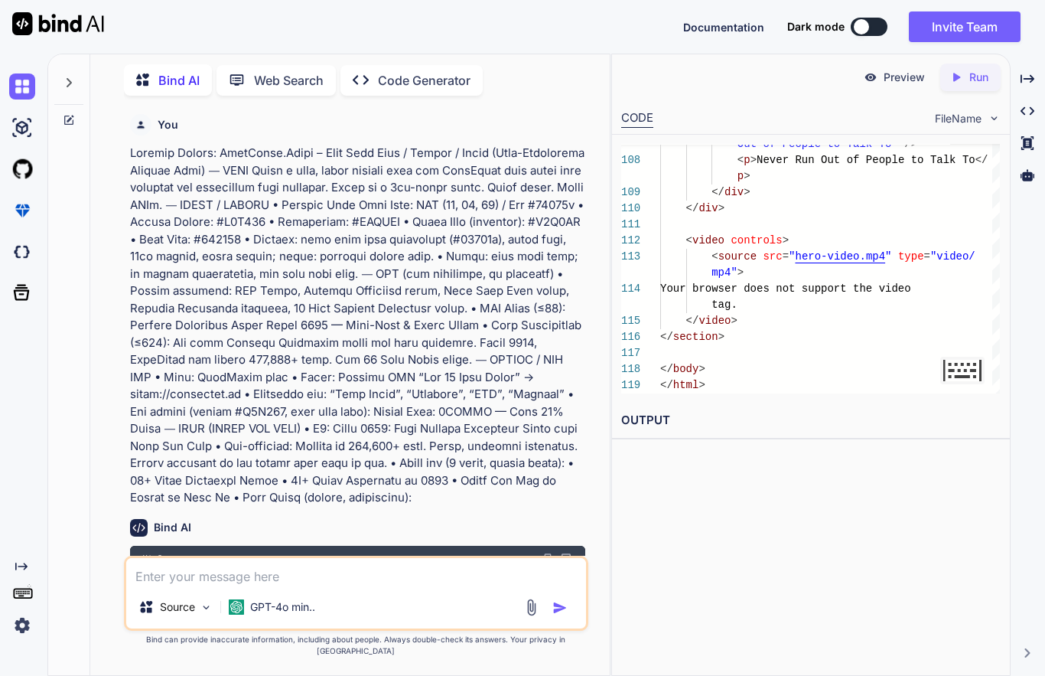
click at [25, 158] on img at bounding box center [22, 169] width 26 height 26
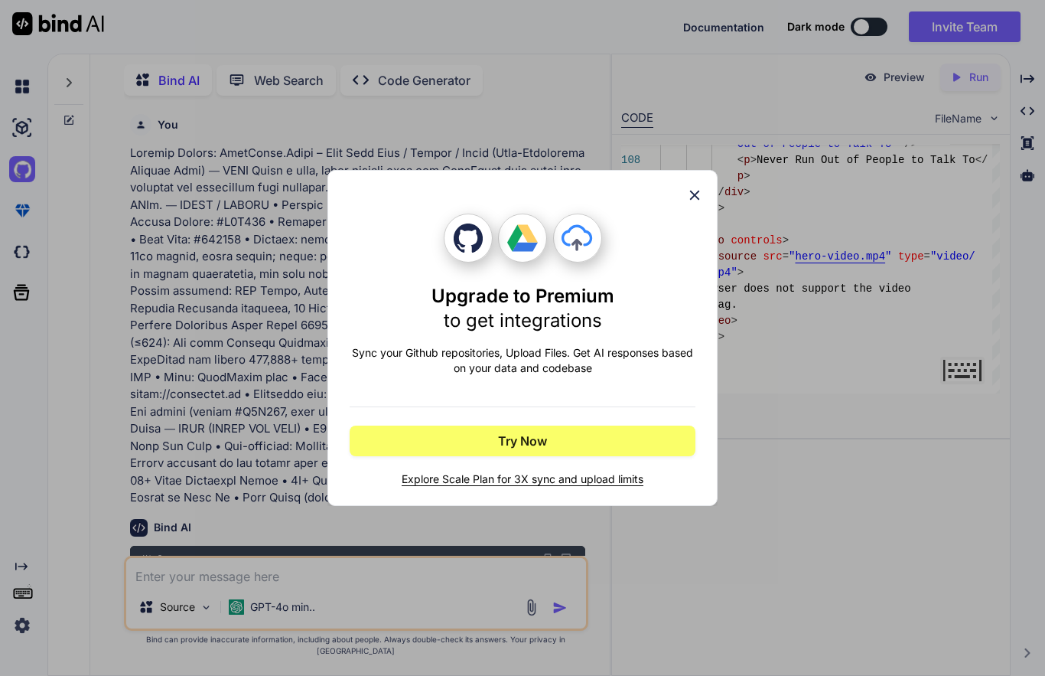
click at [701, 196] on icon at bounding box center [694, 195] width 17 height 17
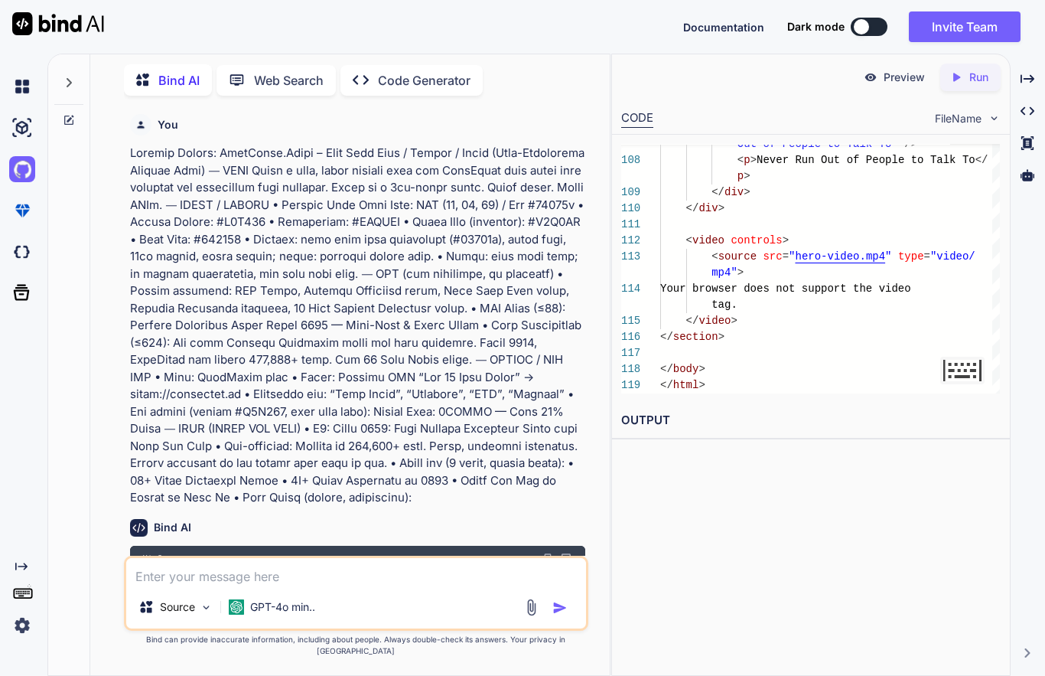
click at [70, 12] on img at bounding box center [58, 23] width 92 height 23
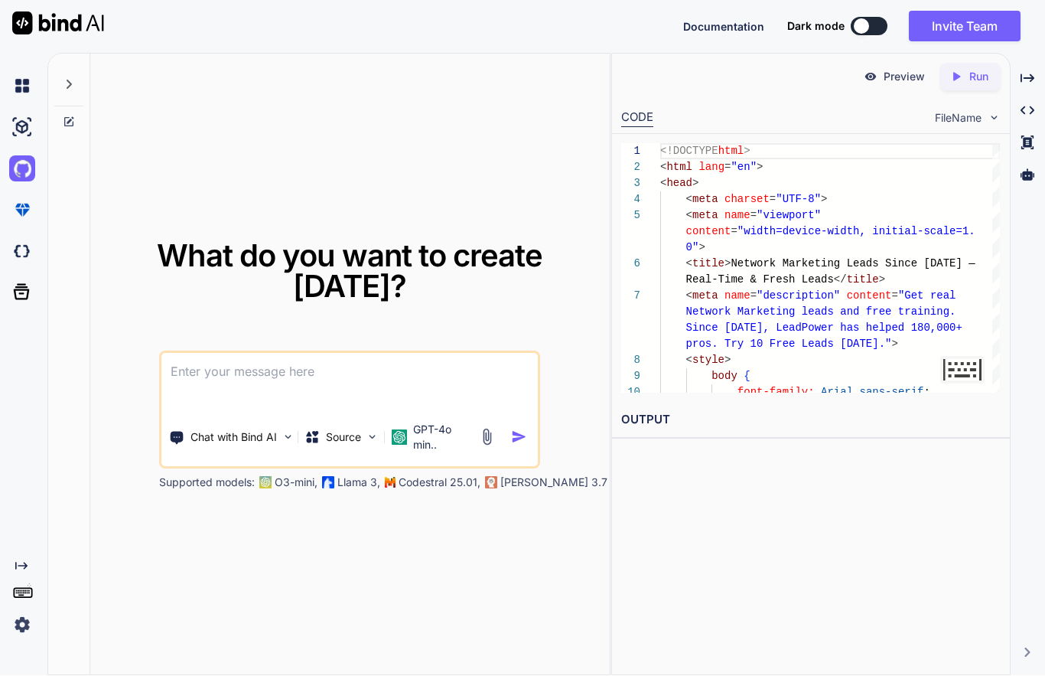
scroll to position [47, 0]
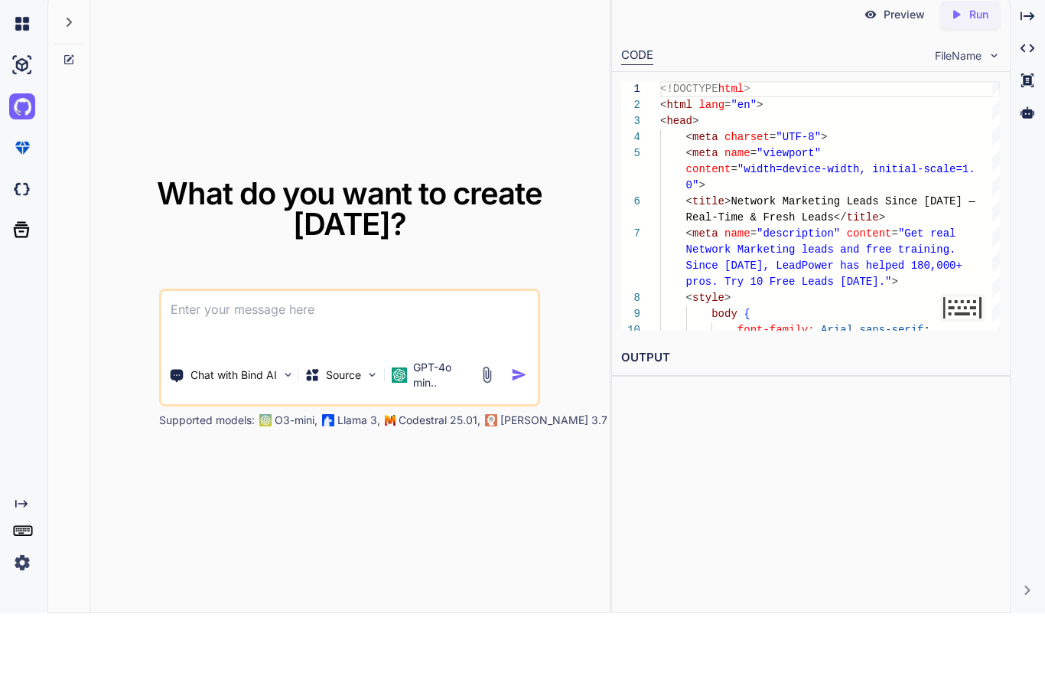
click at [327, 363] on textarea at bounding box center [349, 381] width 376 height 57
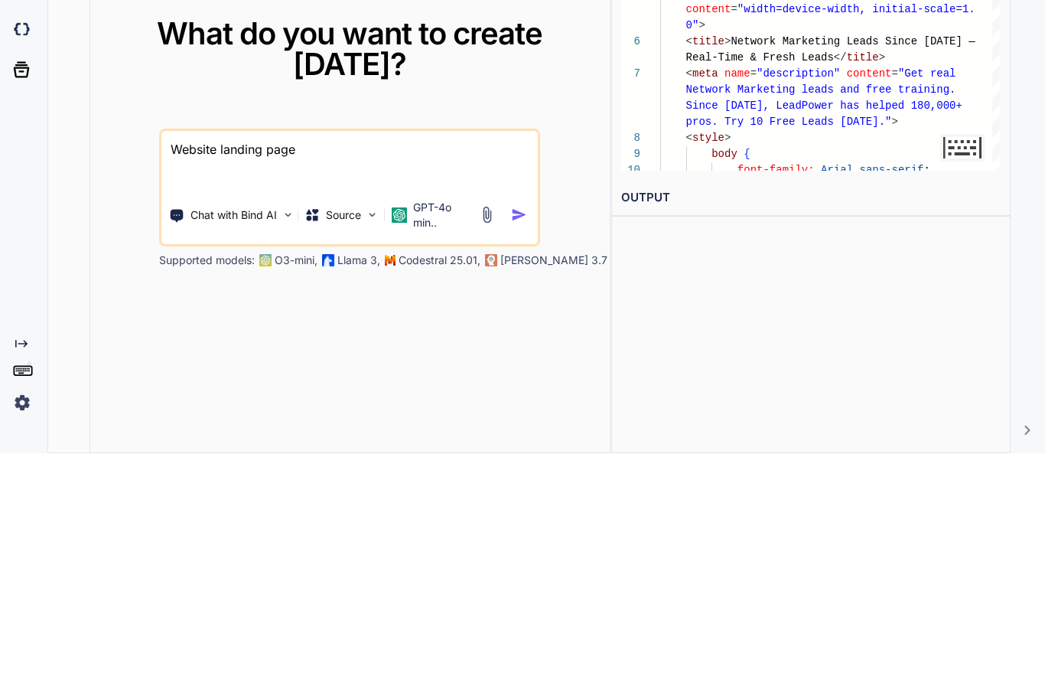
type textarea "Website landing page"
click at [522, 429] on img "button" at bounding box center [519, 437] width 16 height 16
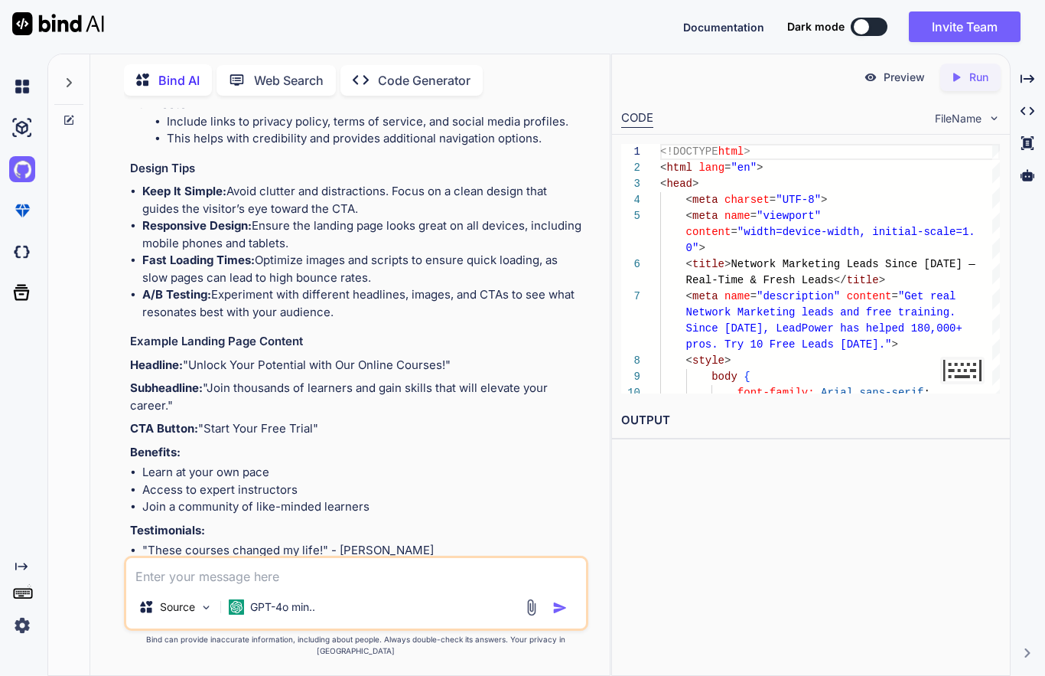
click at [29, 124] on img at bounding box center [22, 128] width 26 height 26
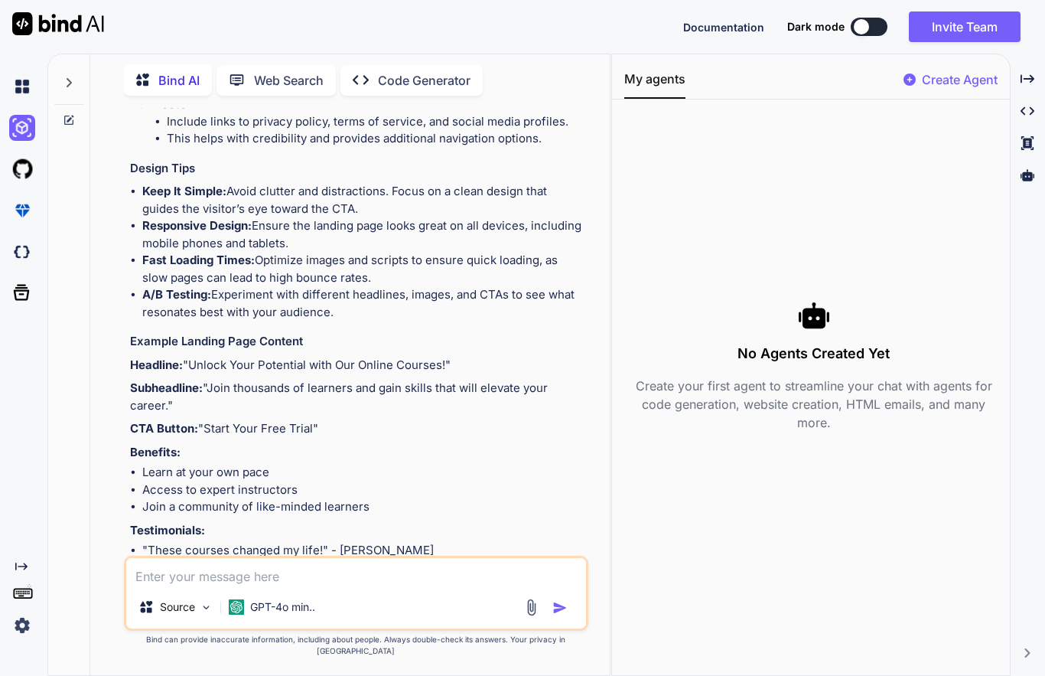
click at [25, 213] on img at bounding box center [22, 210] width 26 height 26
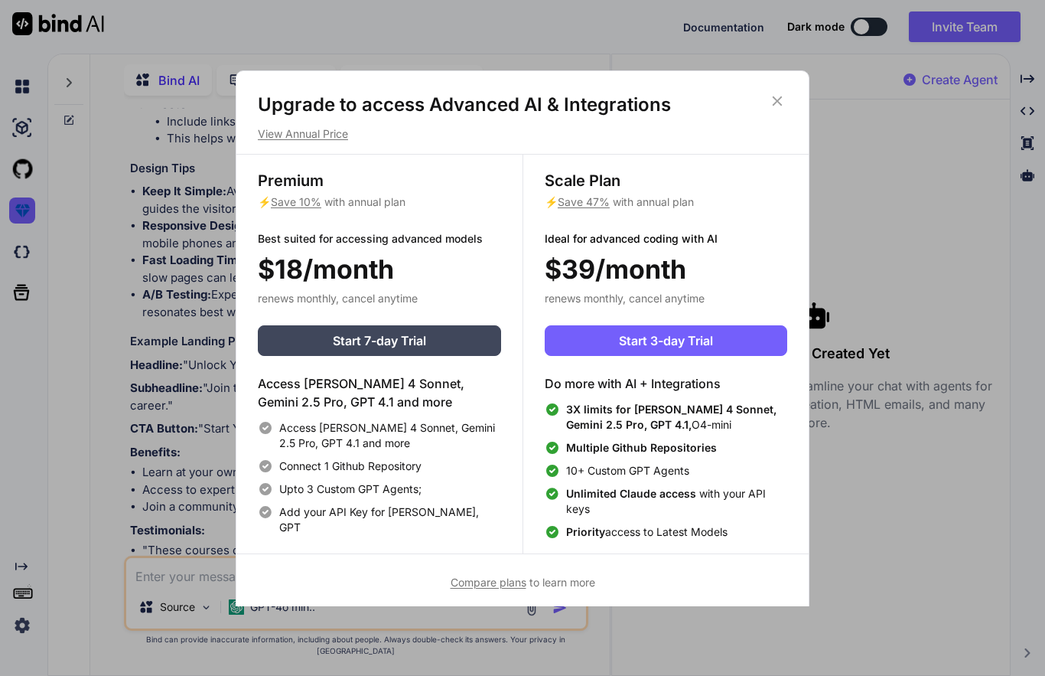
click at [24, 244] on div "Upgrade to access Advanced AI & Integrations View Annual Price Premium ⚡ Save 1…" at bounding box center [522, 338] width 1045 height 676
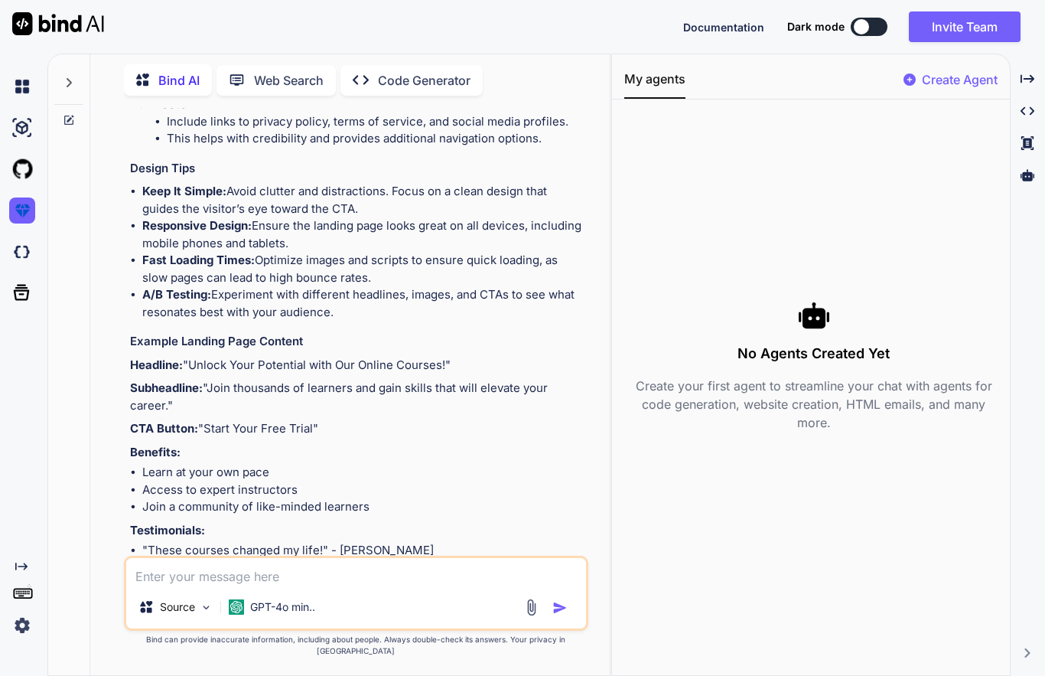
click at [28, 291] on icon at bounding box center [22, 293] width 16 height 16
